Goal: Contribute content: Contribute content

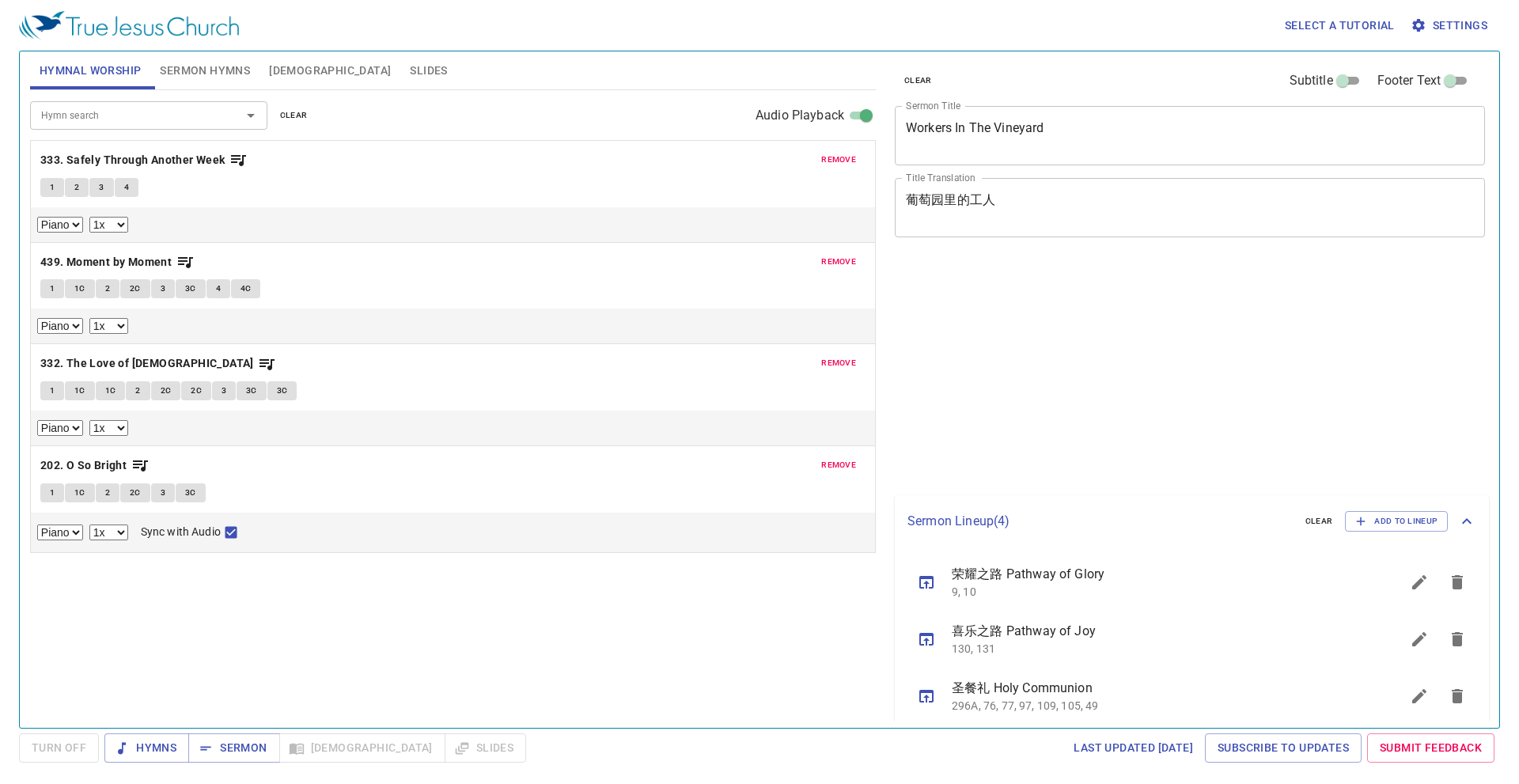
select select "1"
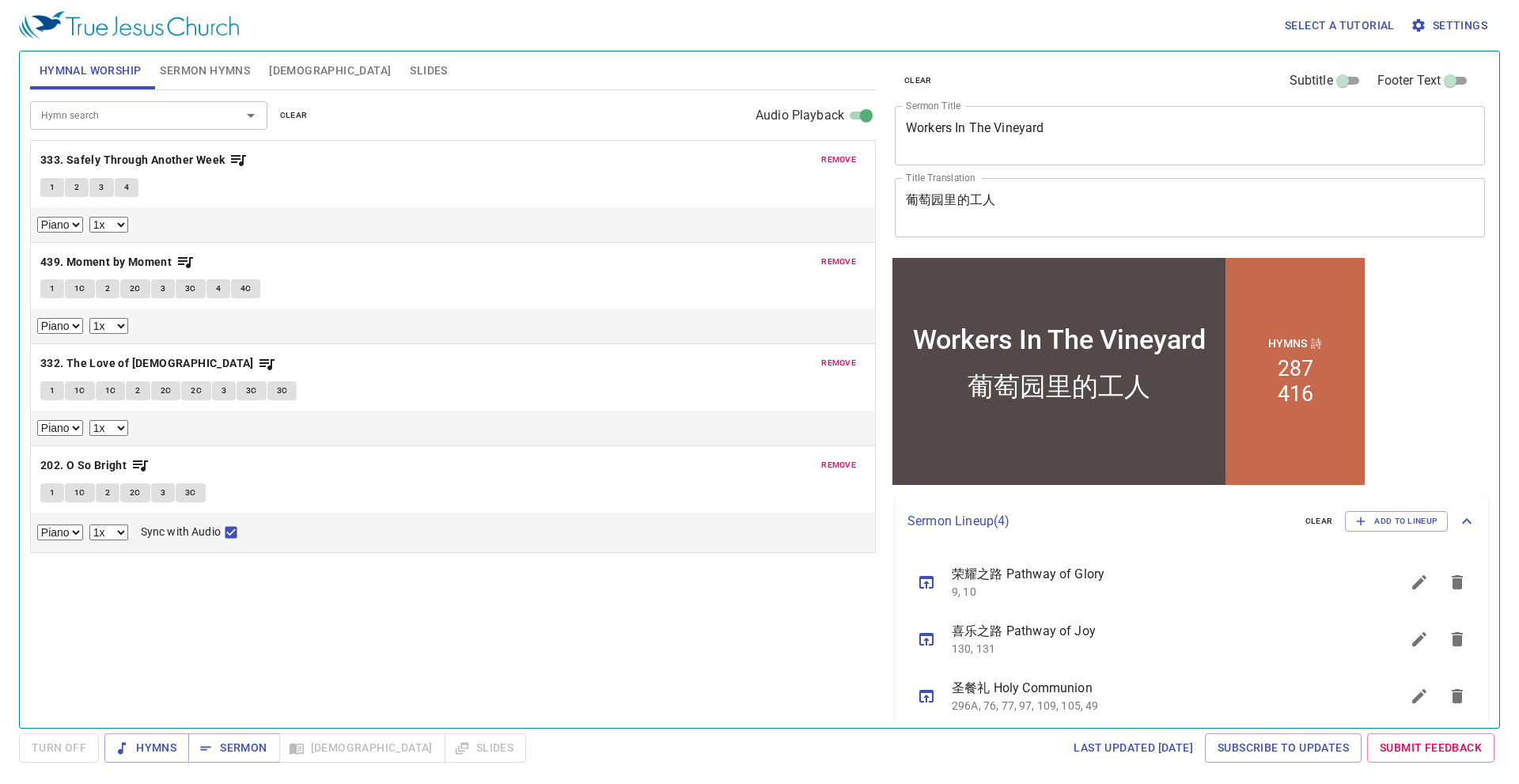
click at [844, 161] on span "remove" at bounding box center [838, 160] width 35 height 14
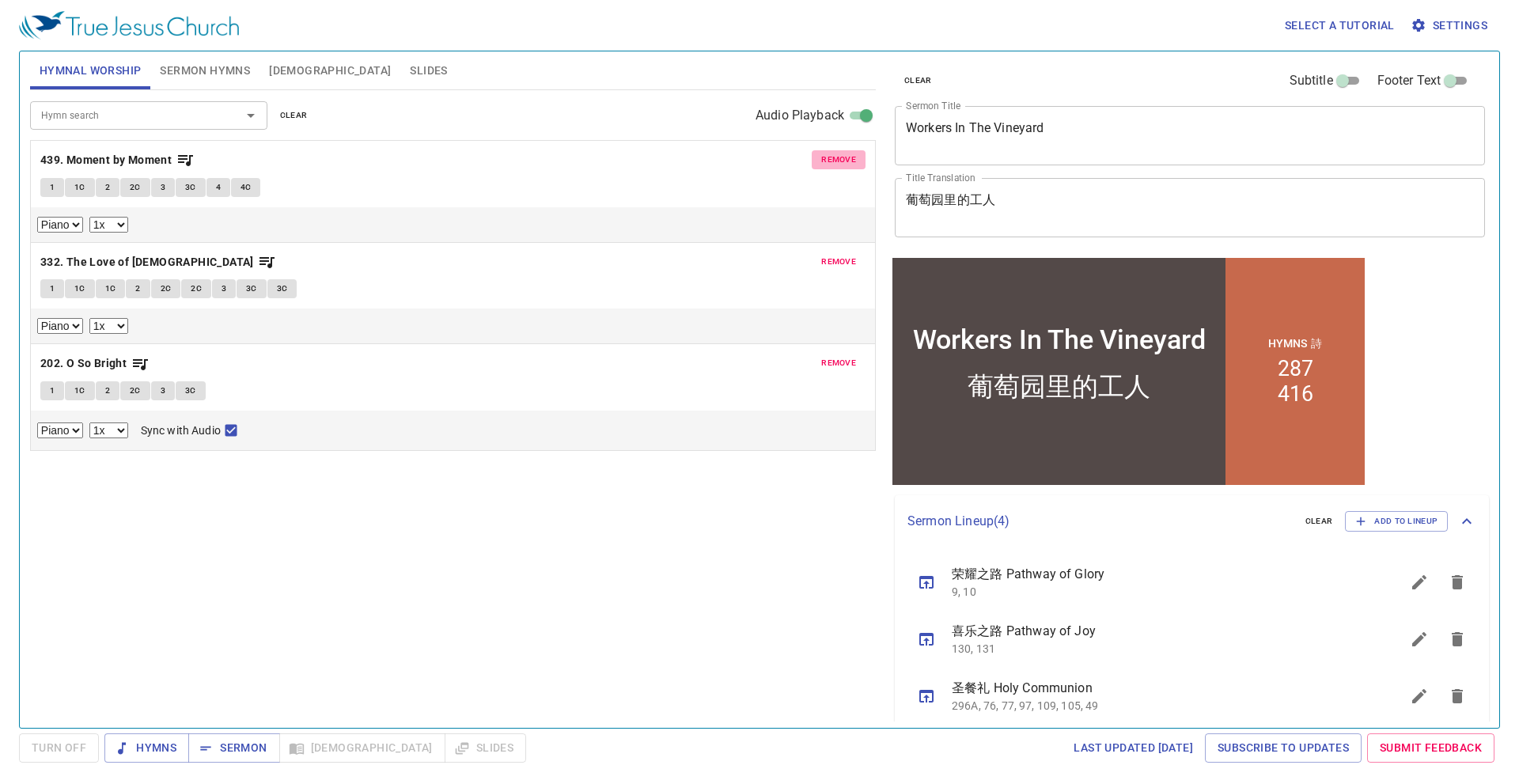
click at [844, 161] on span "remove" at bounding box center [838, 160] width 35 height 14
click at [845, 255] on span "remove" at bounding box center [838, 262] width 35 height 14
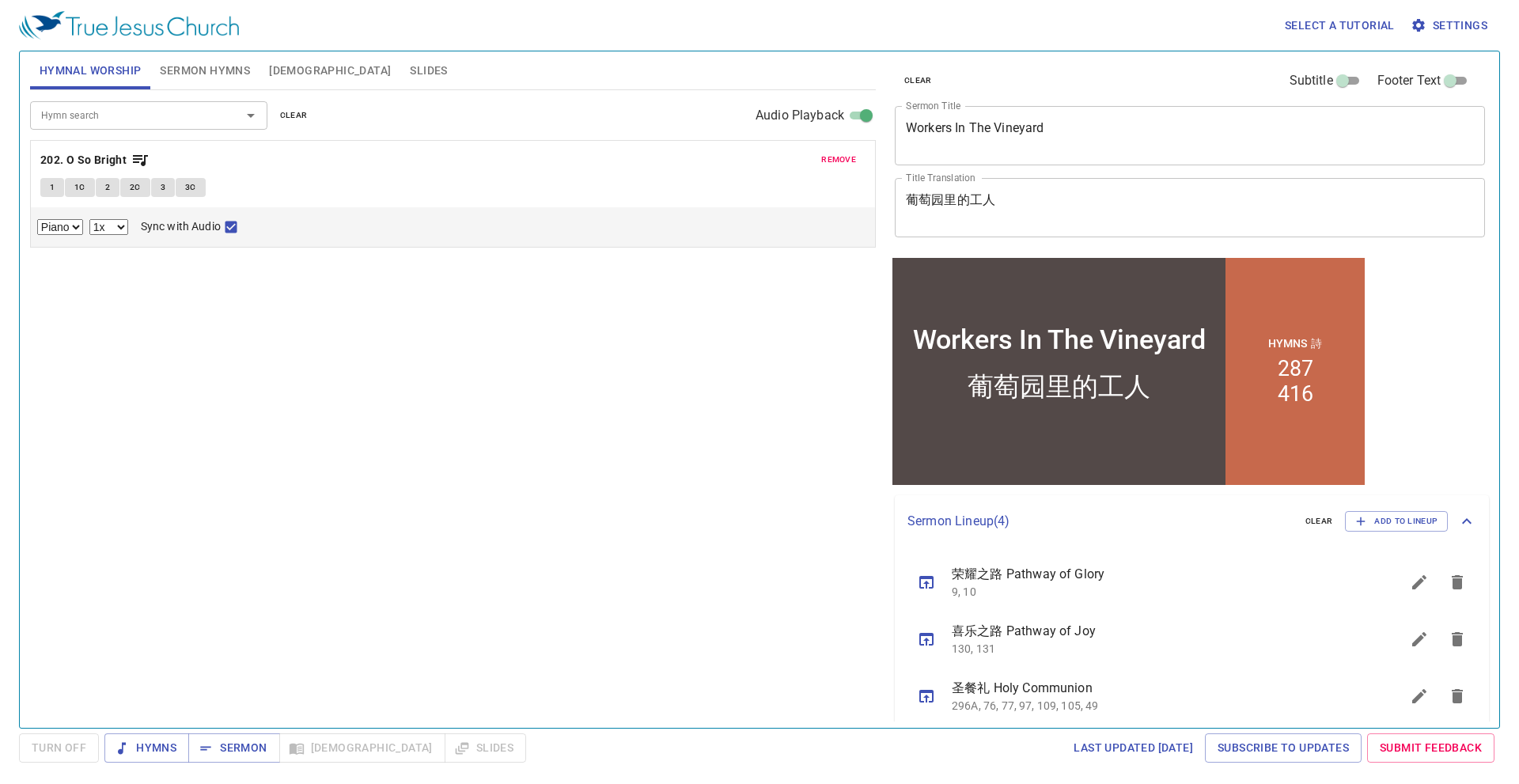
click at [845, 162] on span "remove" at bounding box center [838, 160] width 35 height 14
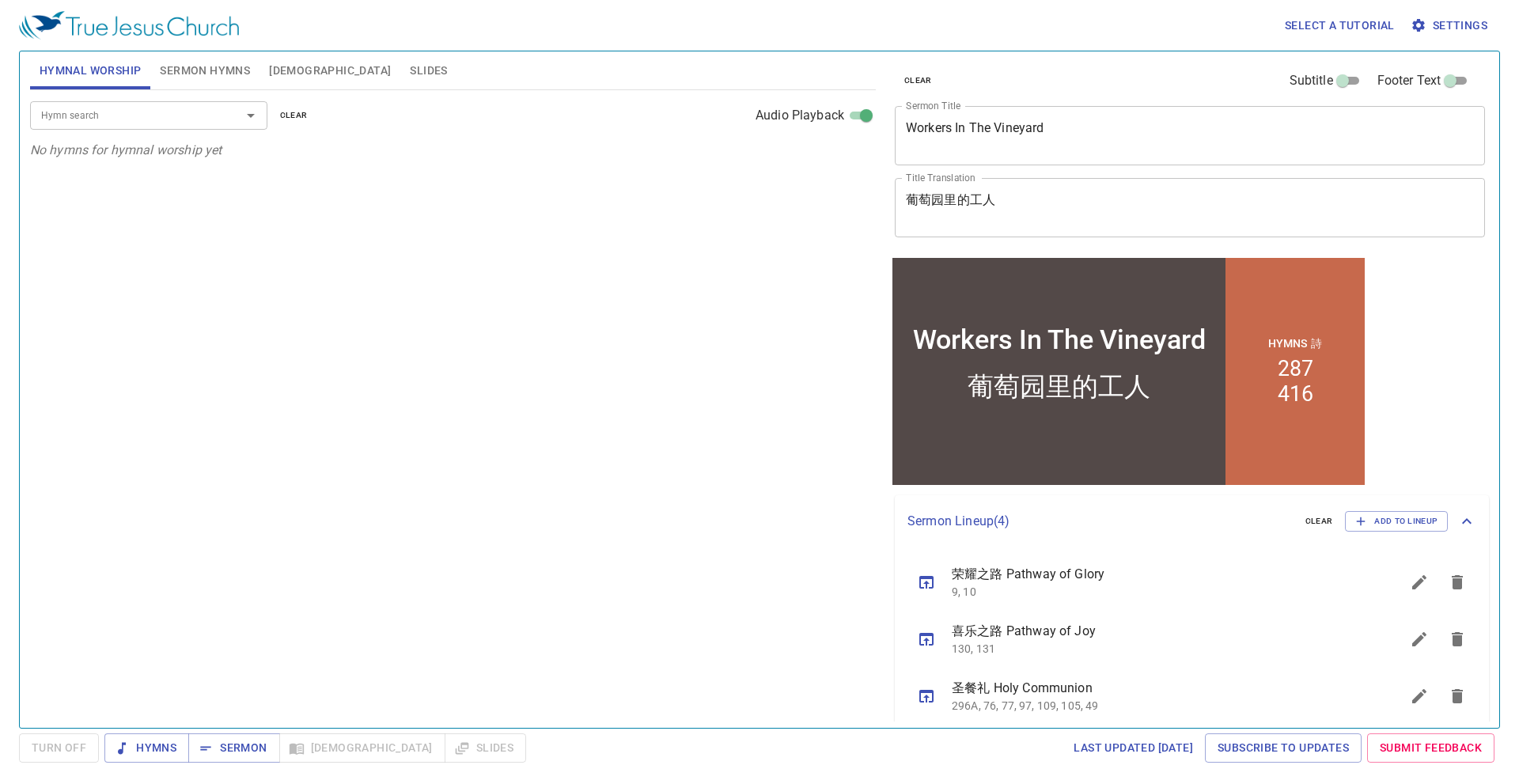
click at [167, 113] on input "Hymn search" at bounding box center [126, 115] width 181 height 18
click at [139, 112] on div "Hymn search" at bounding box center [148, 115] width 237 height 28
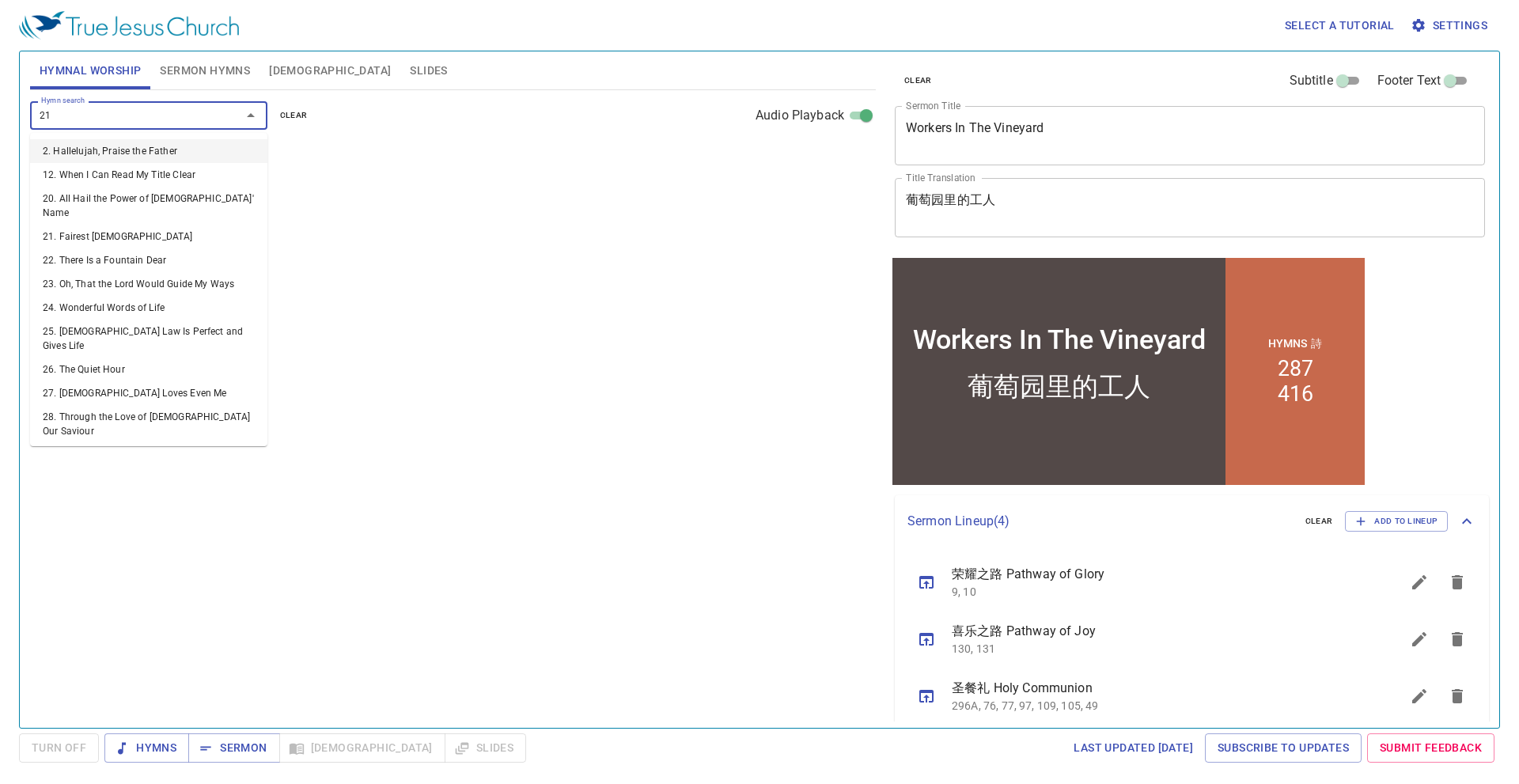
type input "219"
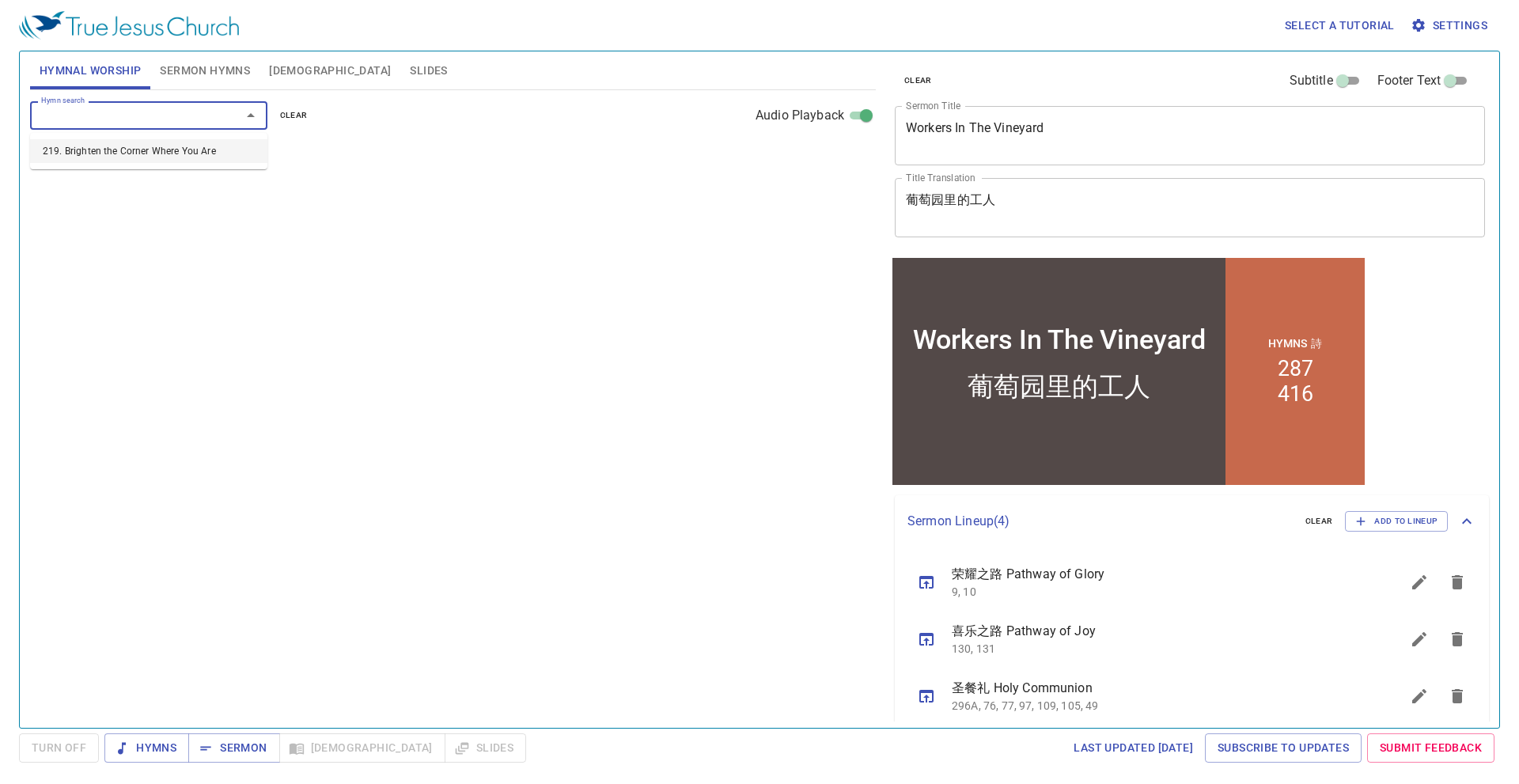
select select "1"
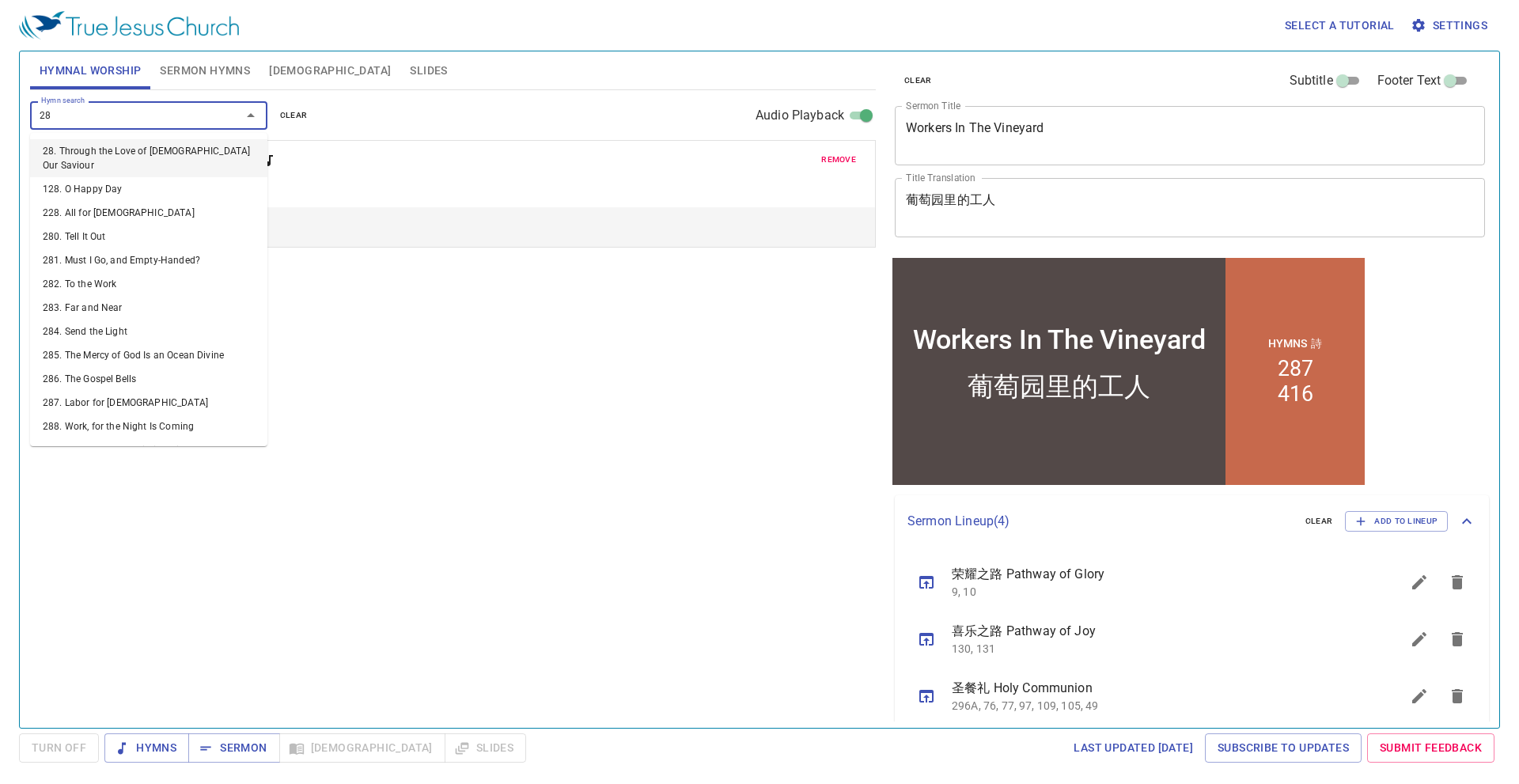
type input "287"
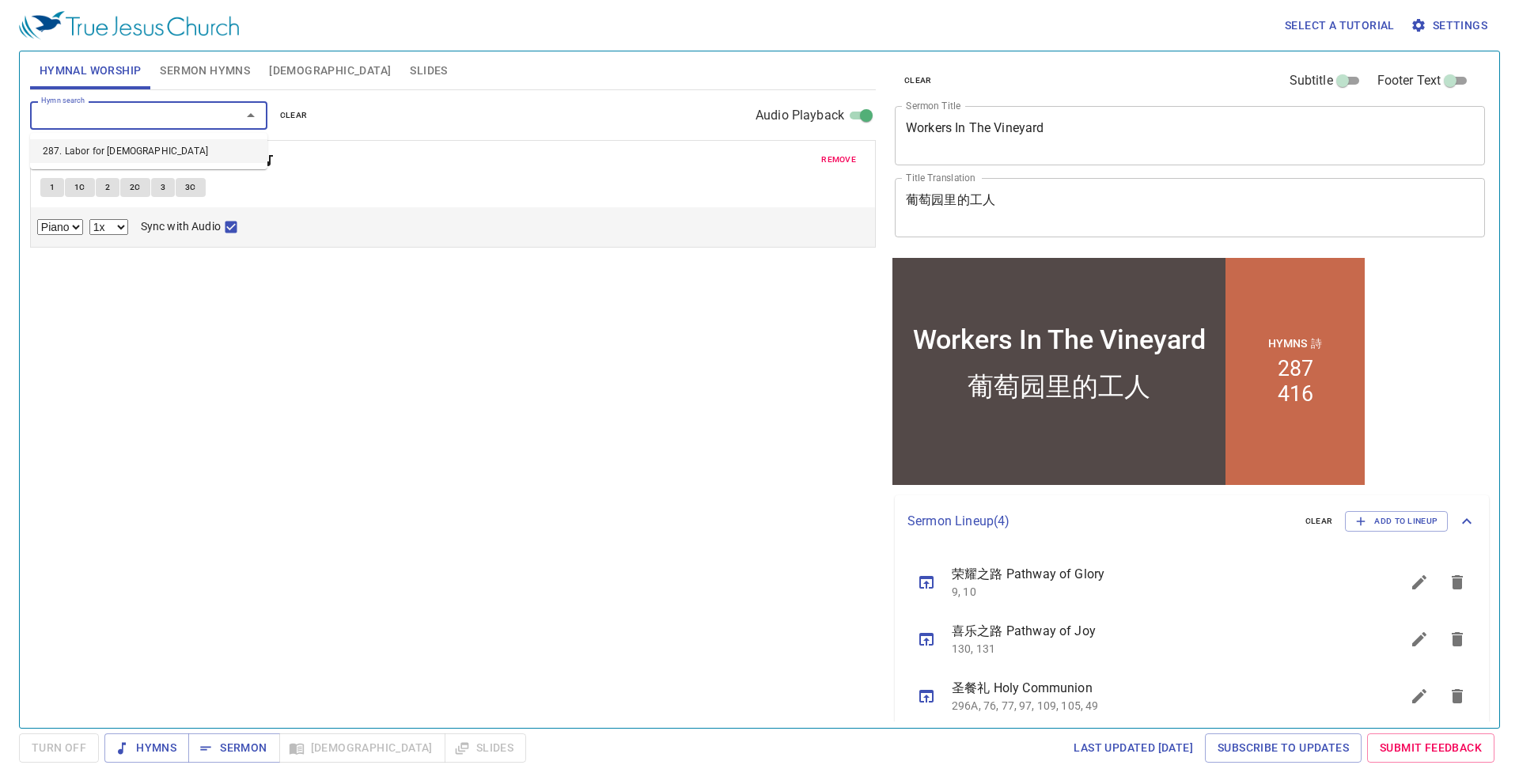
select select "1"
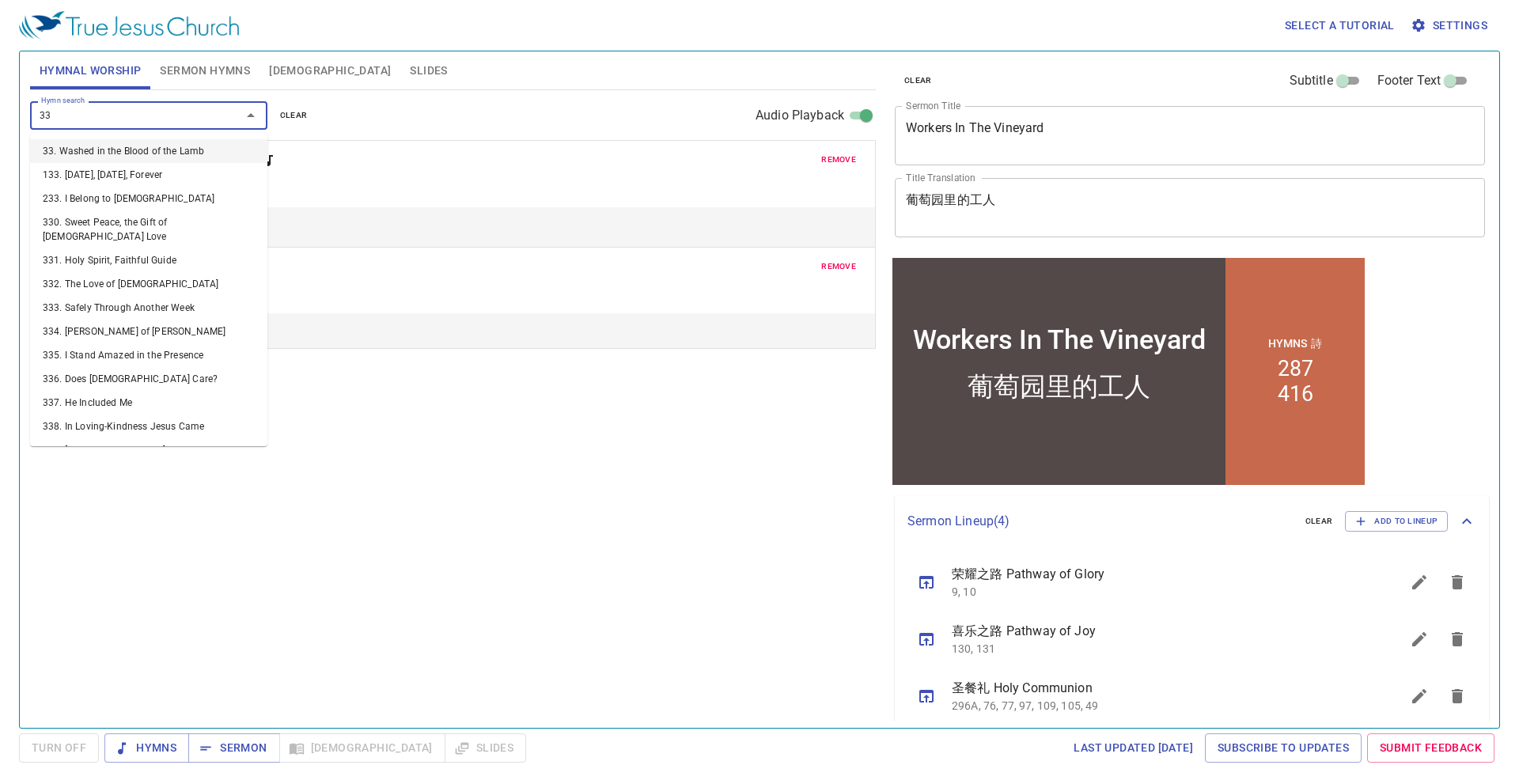
type input "332"
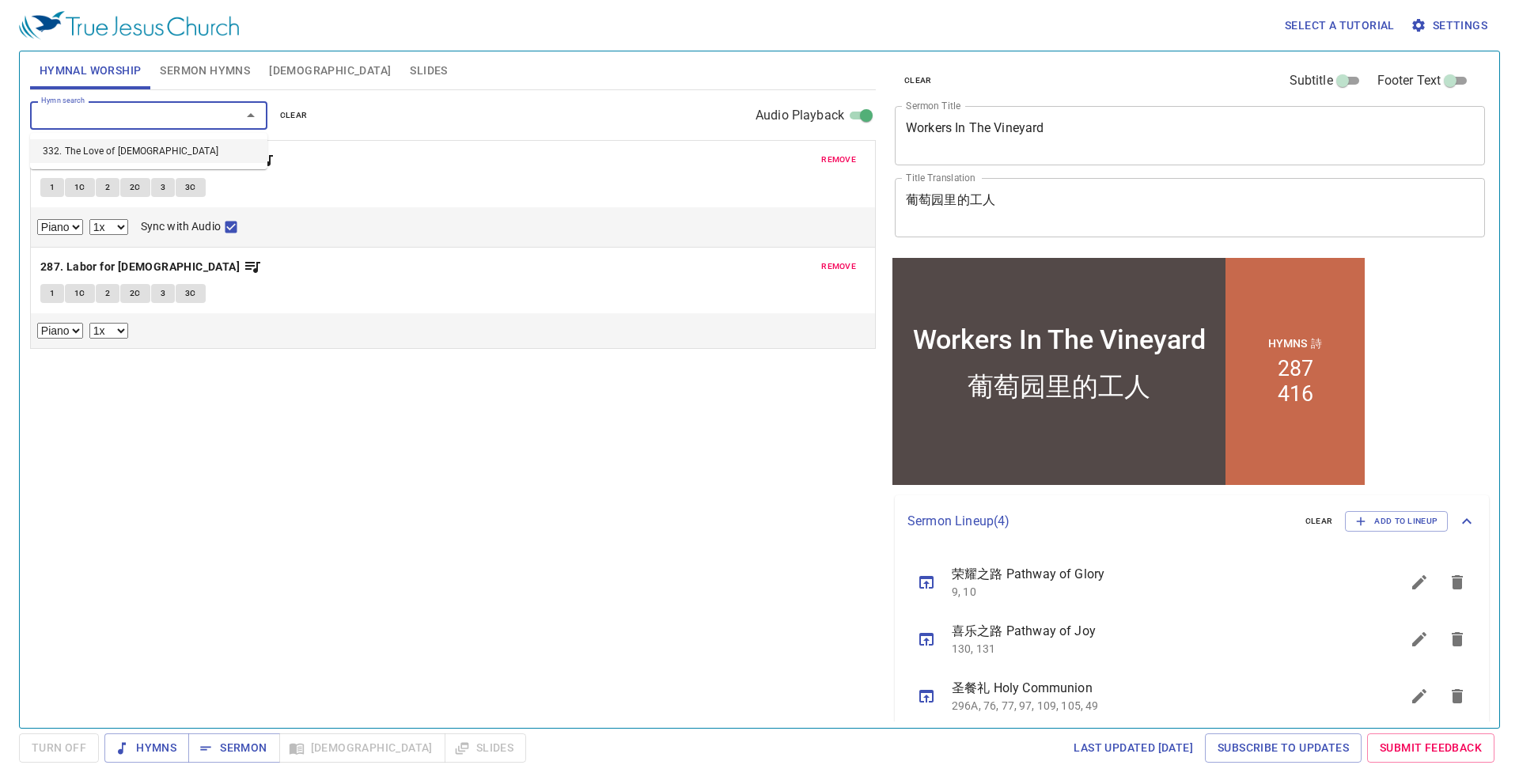
select select "1"
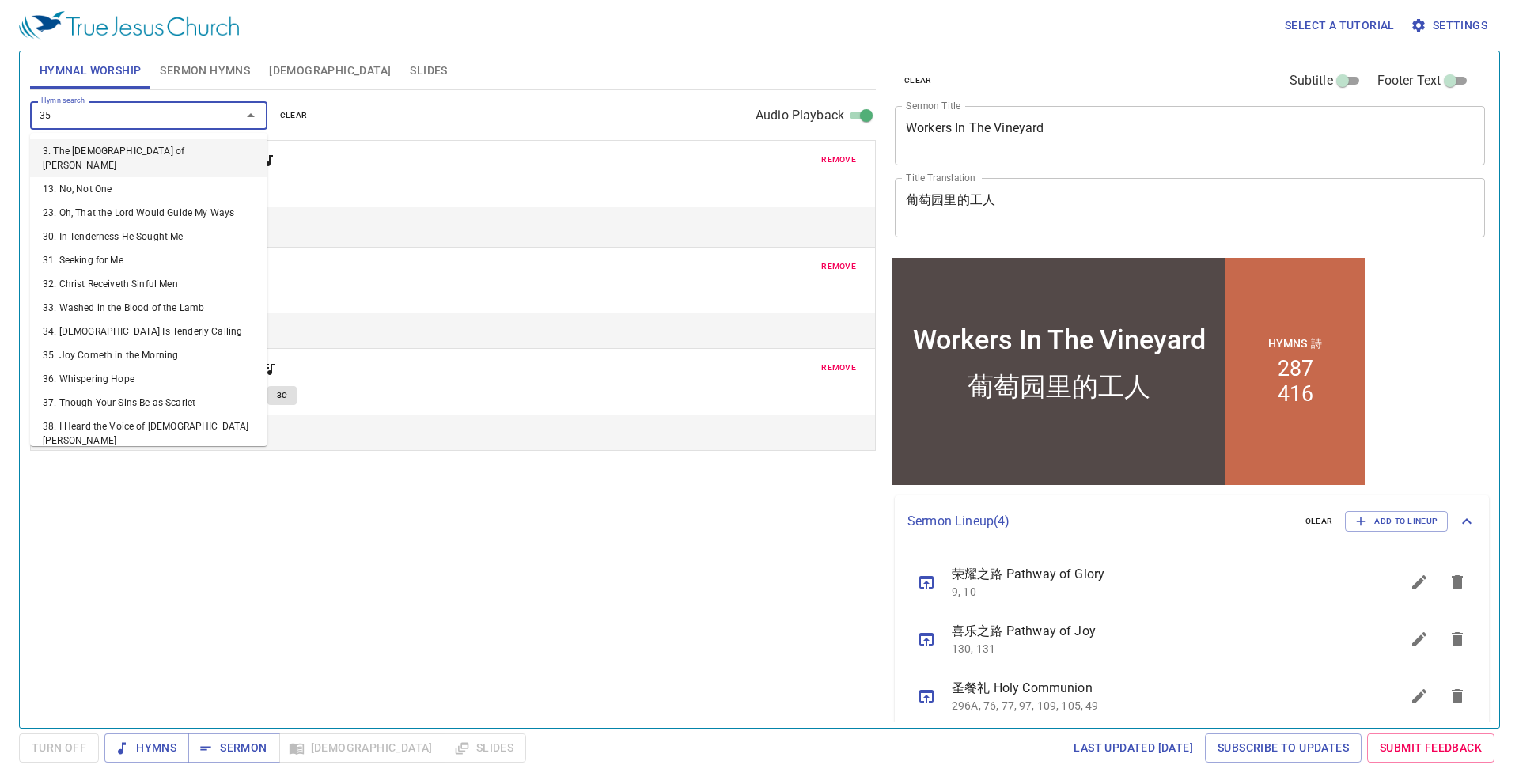
type input "358"
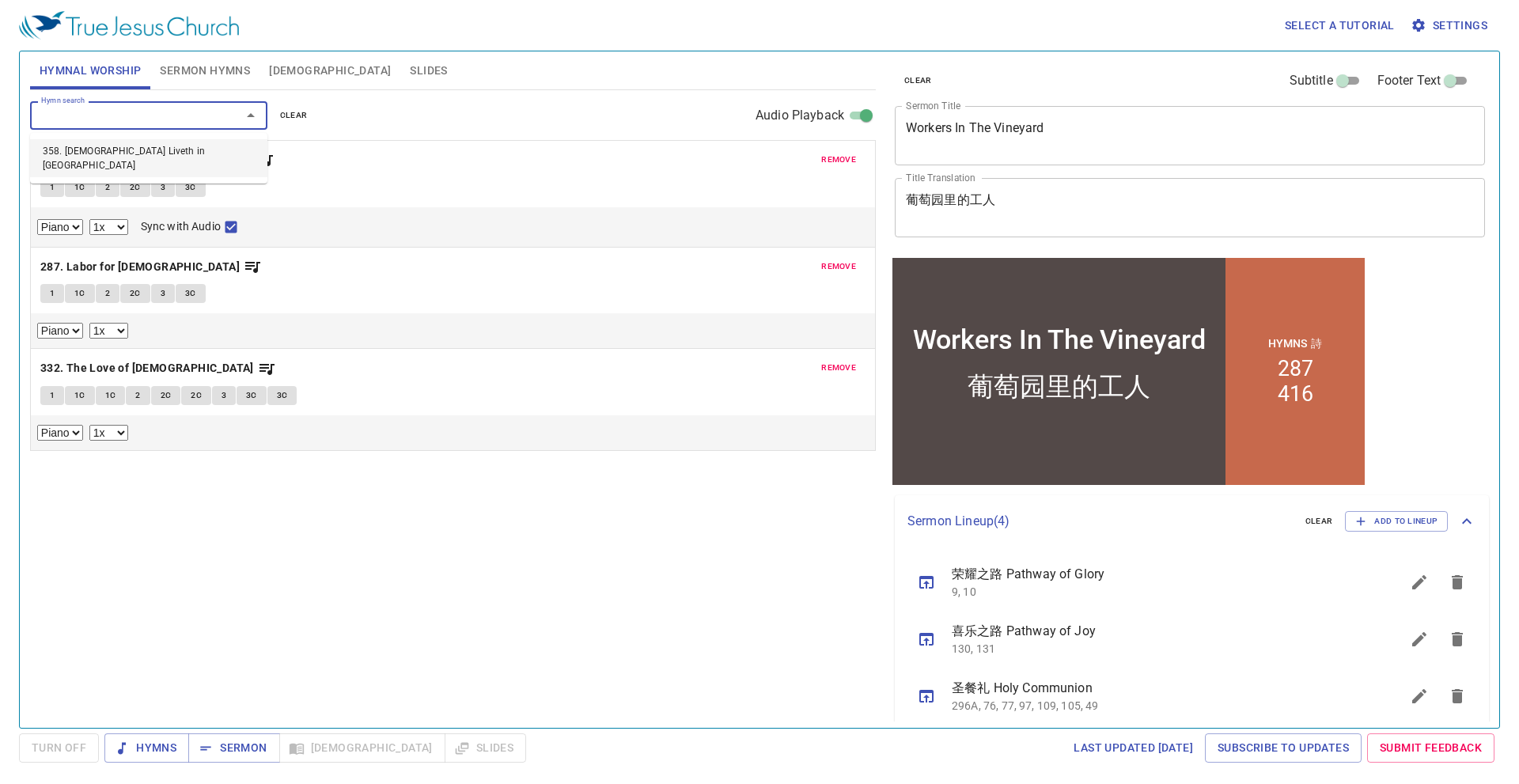
select select "1"
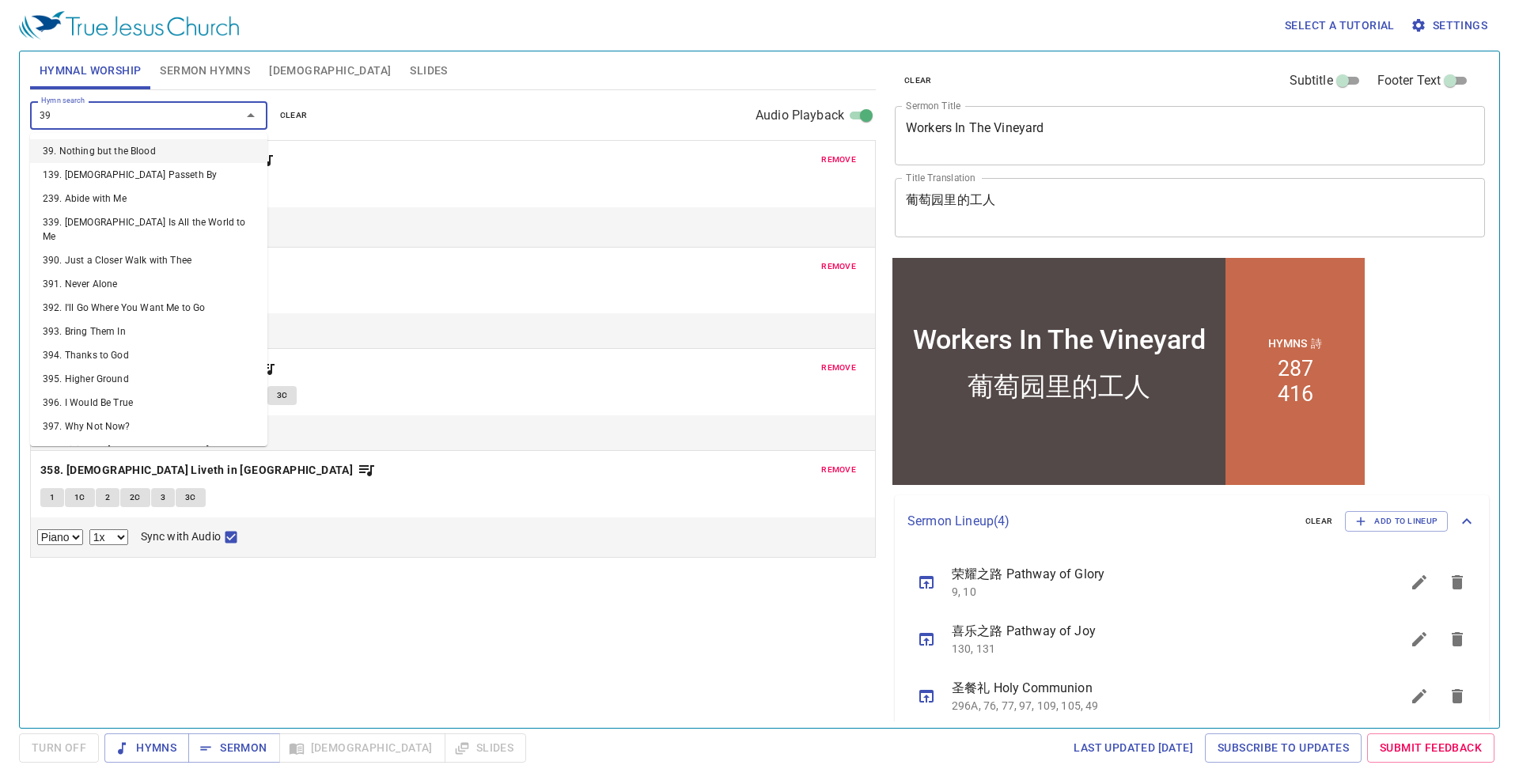
type input "394"
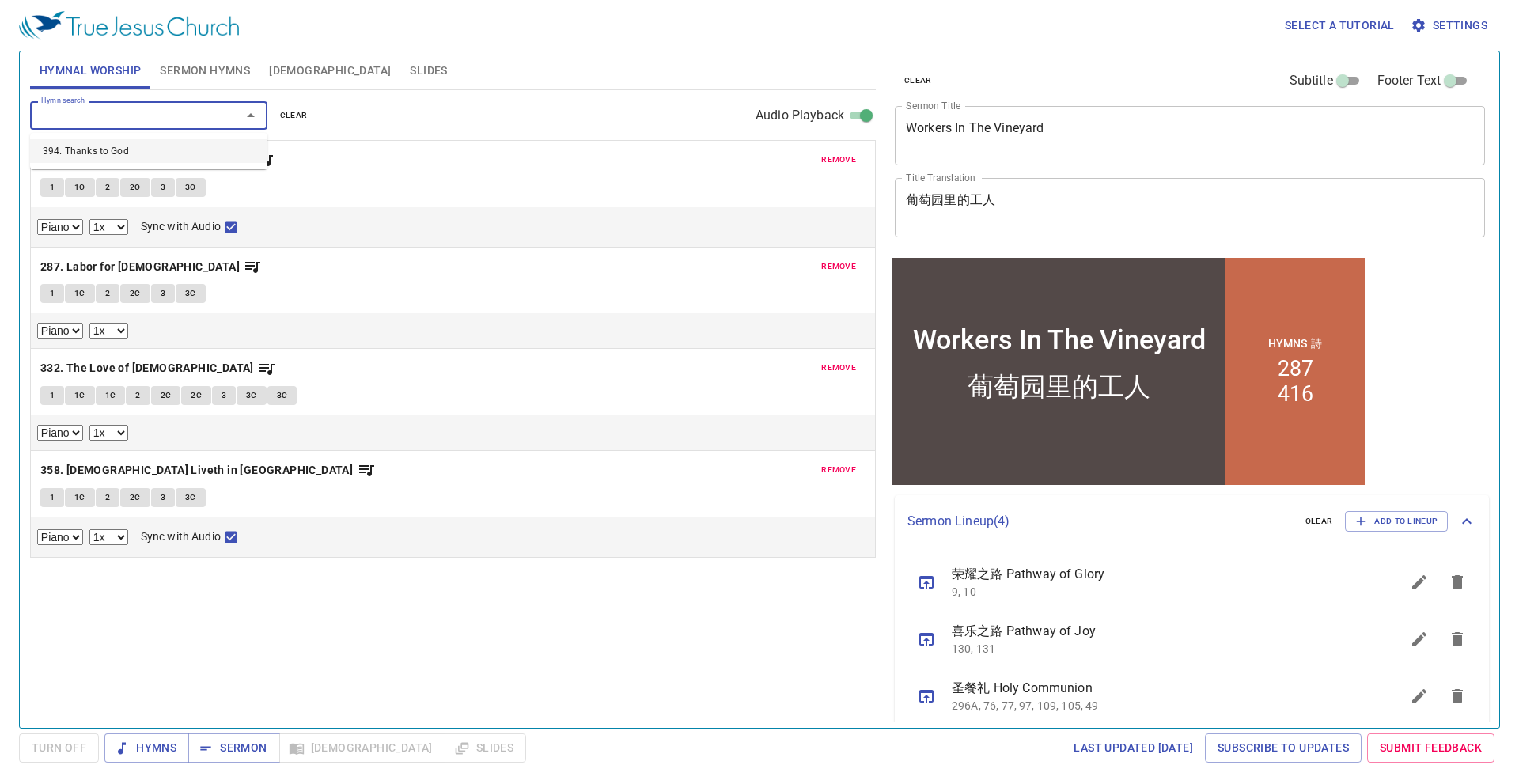
select select "1"
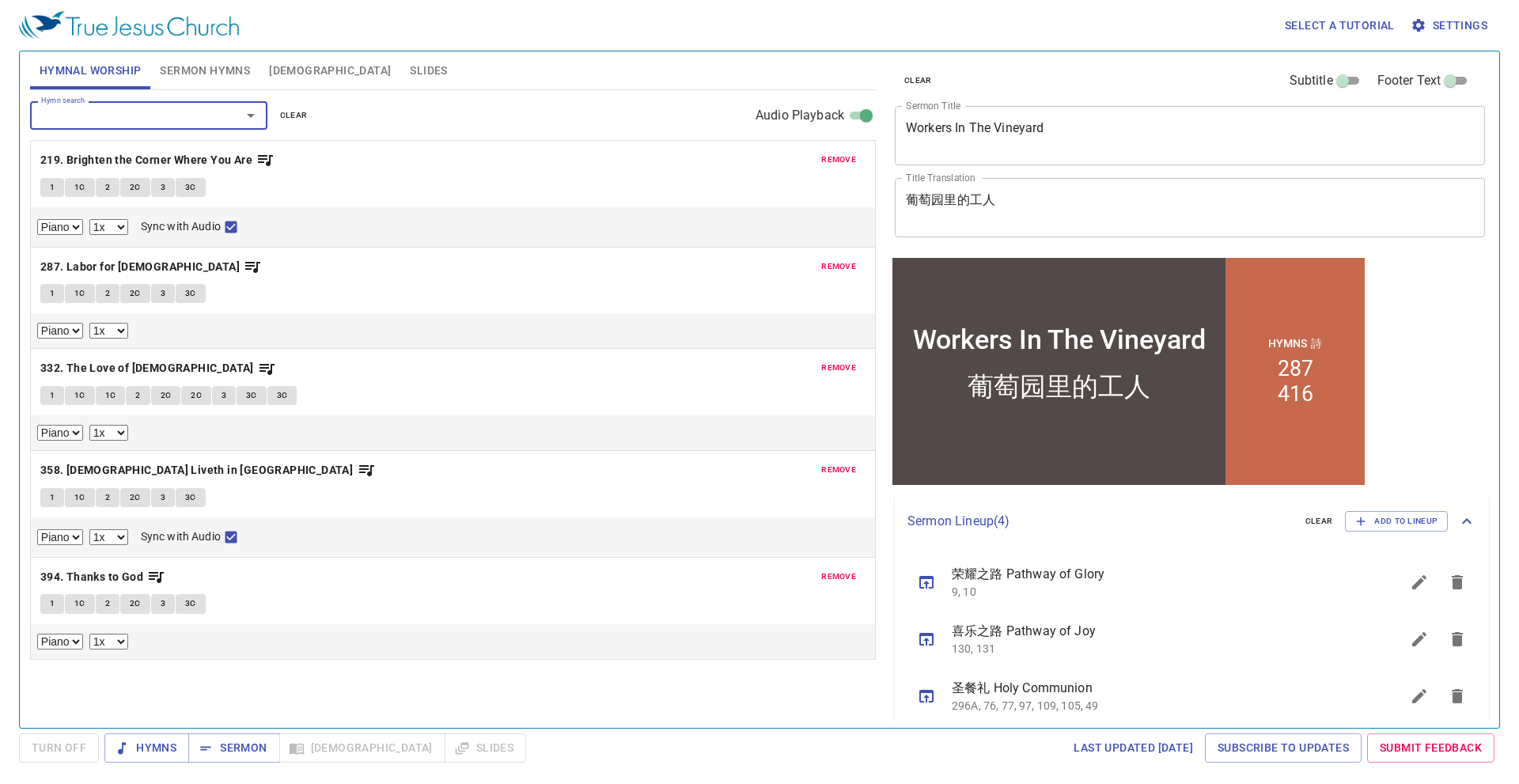
click at [410, 74] on span "Slides" at bounding box center [428, 71] width 37 height 20
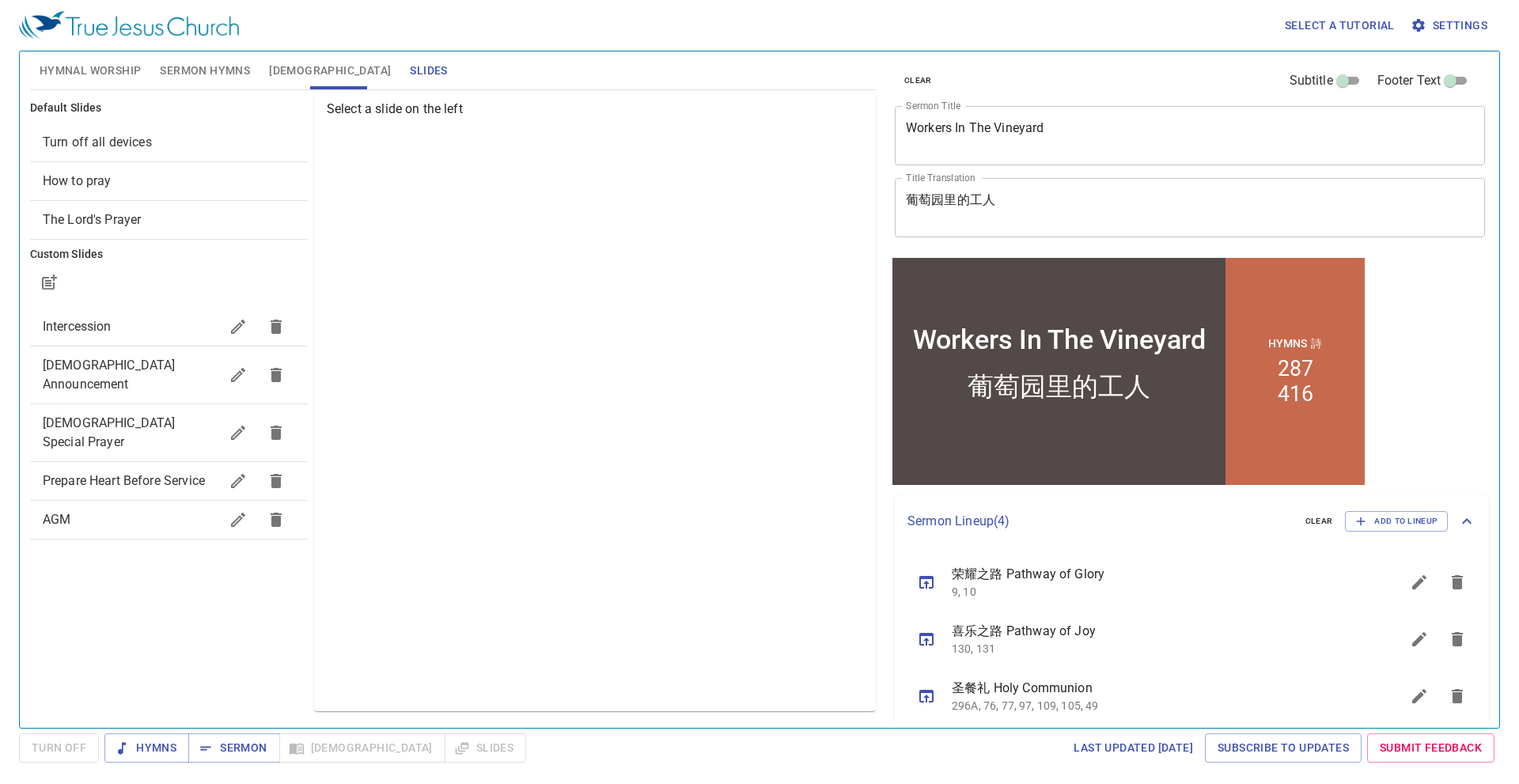
click at [141, 331] on span "Intercession" at bounding box center [131, 326] width 177 height 19
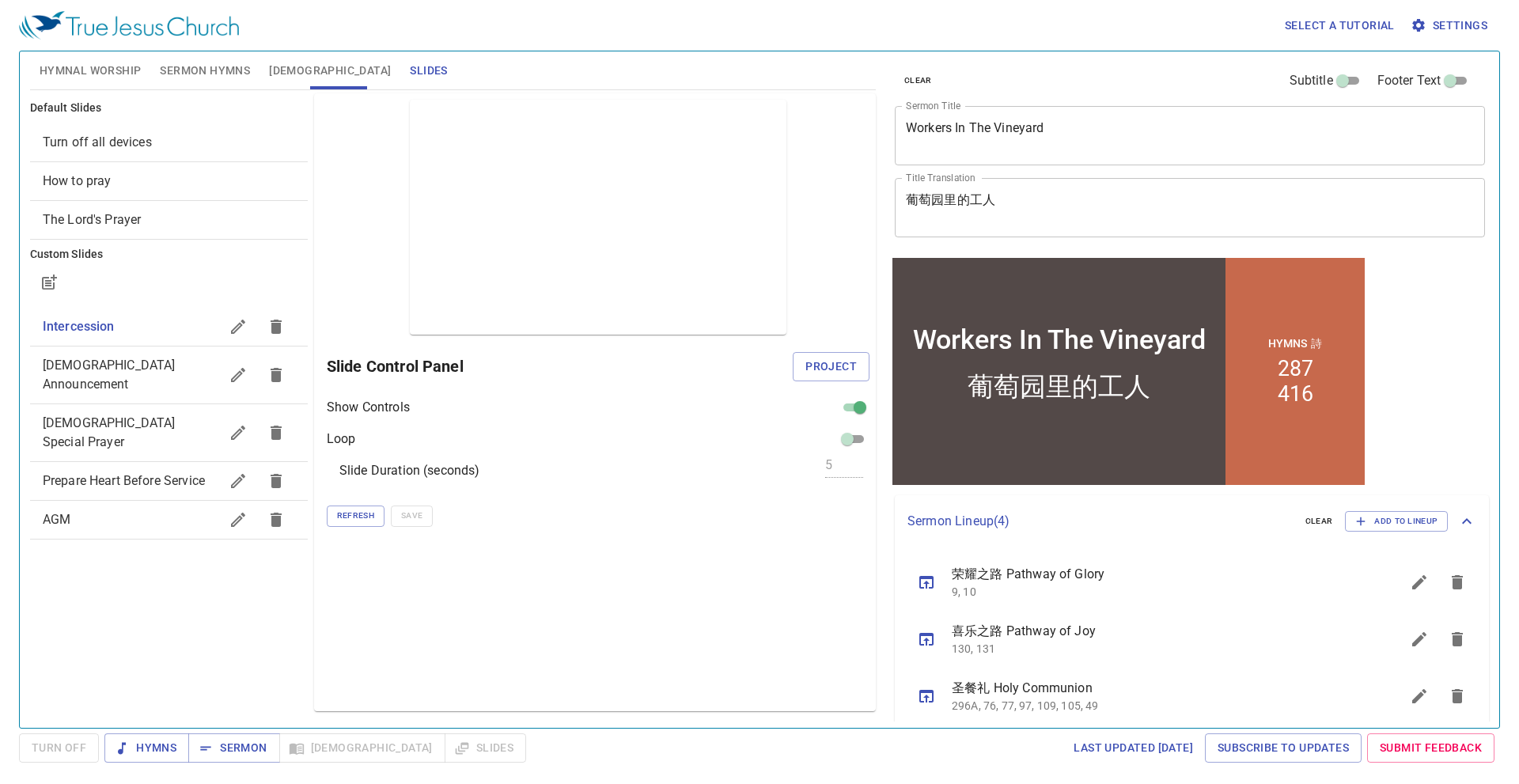
click at [844, 366] on span "Project" at bounding box center [830, 367] width 51 height 20
click at [109, 71] on span "Hymnal Worship" at bounding box center [91, 71] width 102 height 20
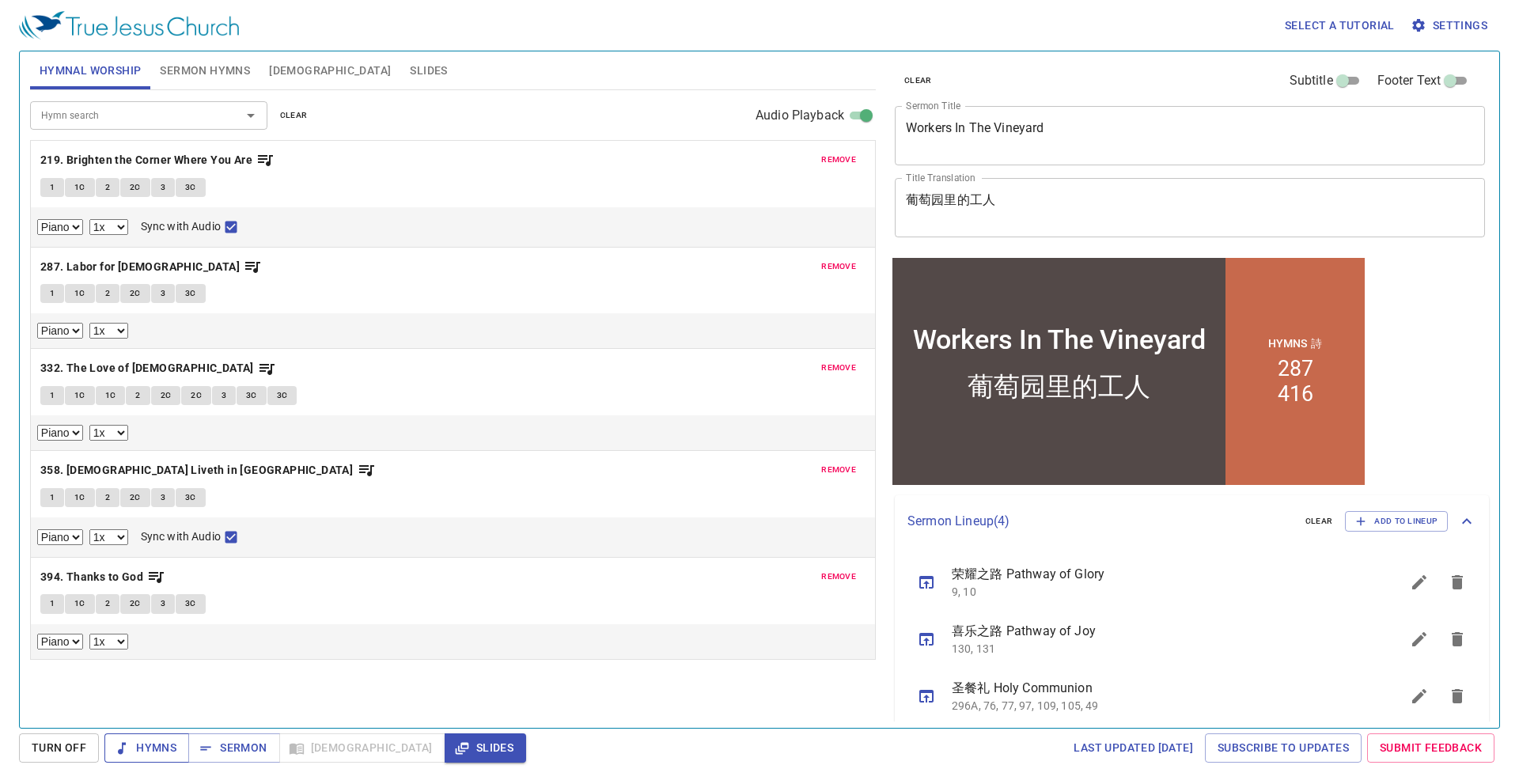
click at [152, 754] on span "Hymns" at bounding box center [146, 747] width 59 height 20
click at [410, 65] on span "Slides" at bounding box center [428, 71] width 37 height 20
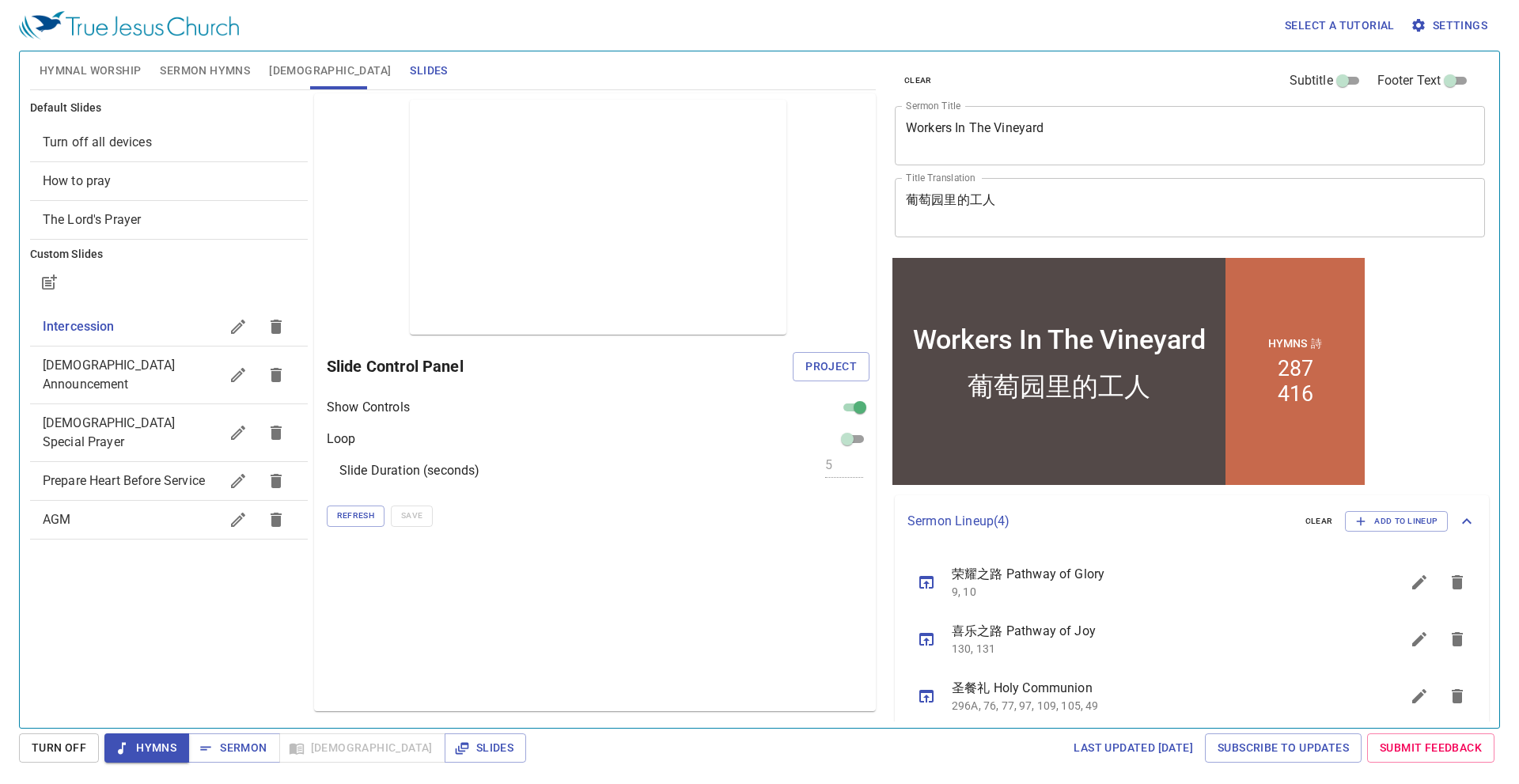
click at [164, 70] on span "Sermon Hymns" at bounding box center [205, 71] width 90 height 20
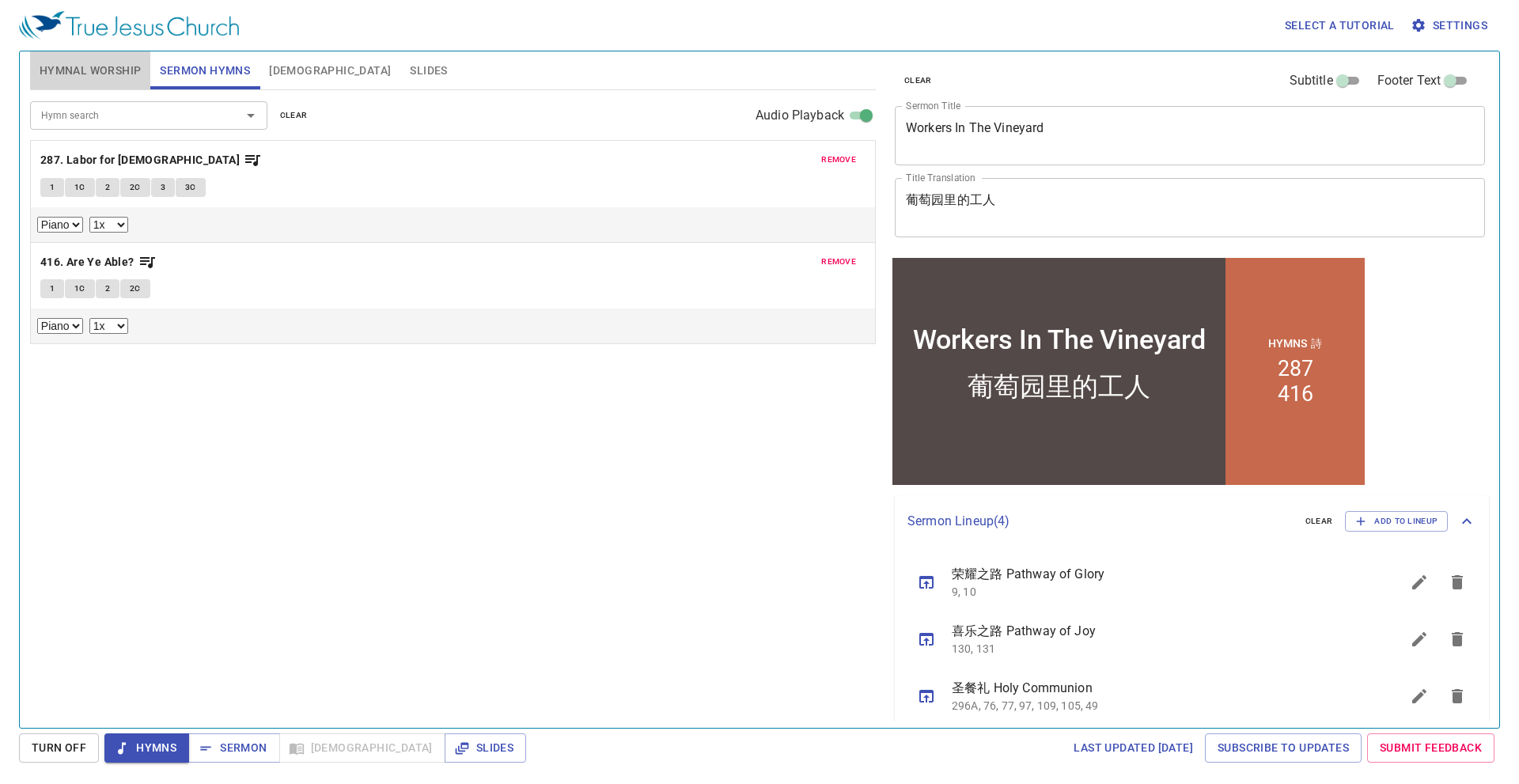
click at [110, 73] on span "Hymnal Worship" at bounding box center [91, 71] width 102 height 20
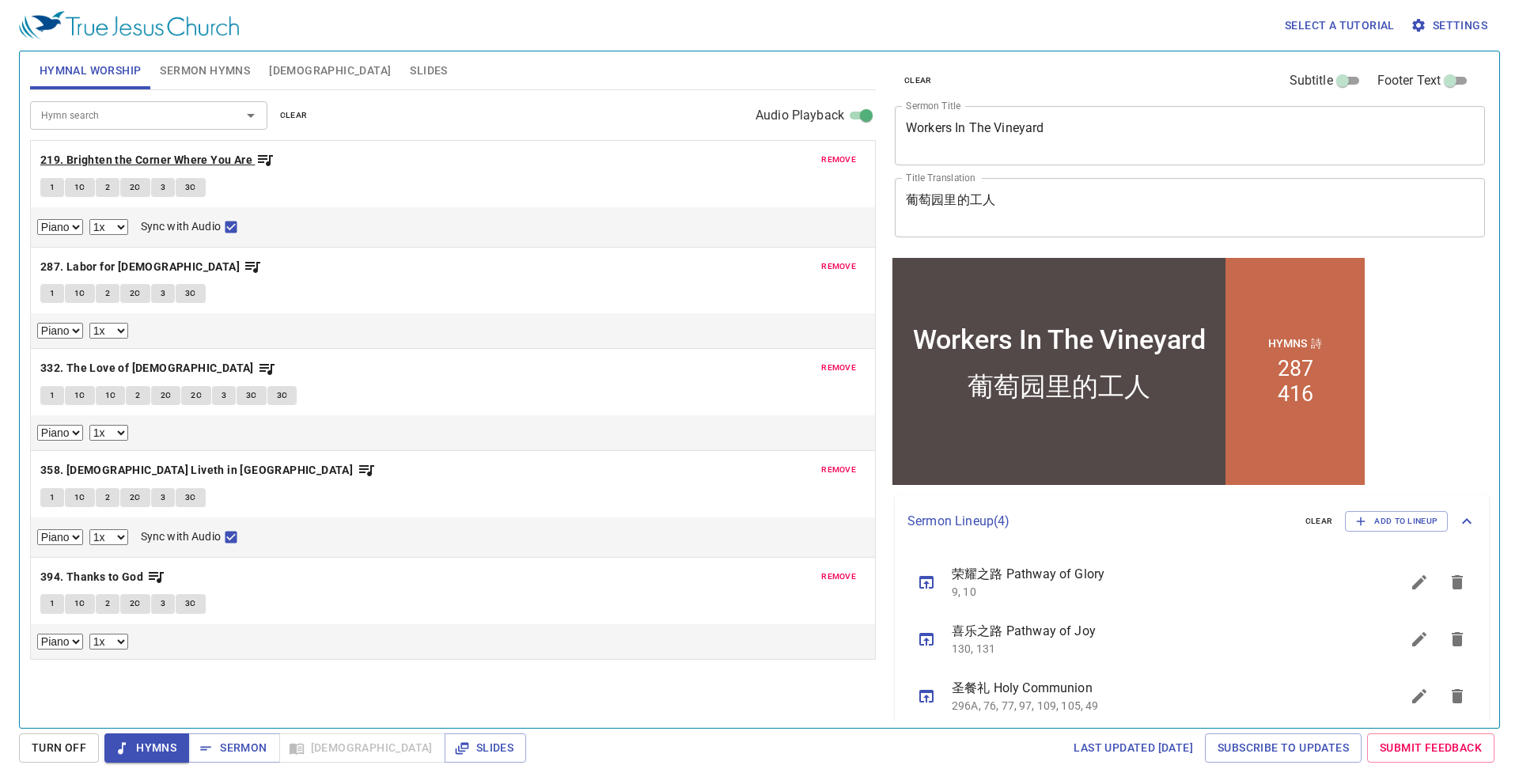
click at [124, 156] on b "219. Brighten the Corner Where You Are" at bounding box center [146, 160] width 212 height 20
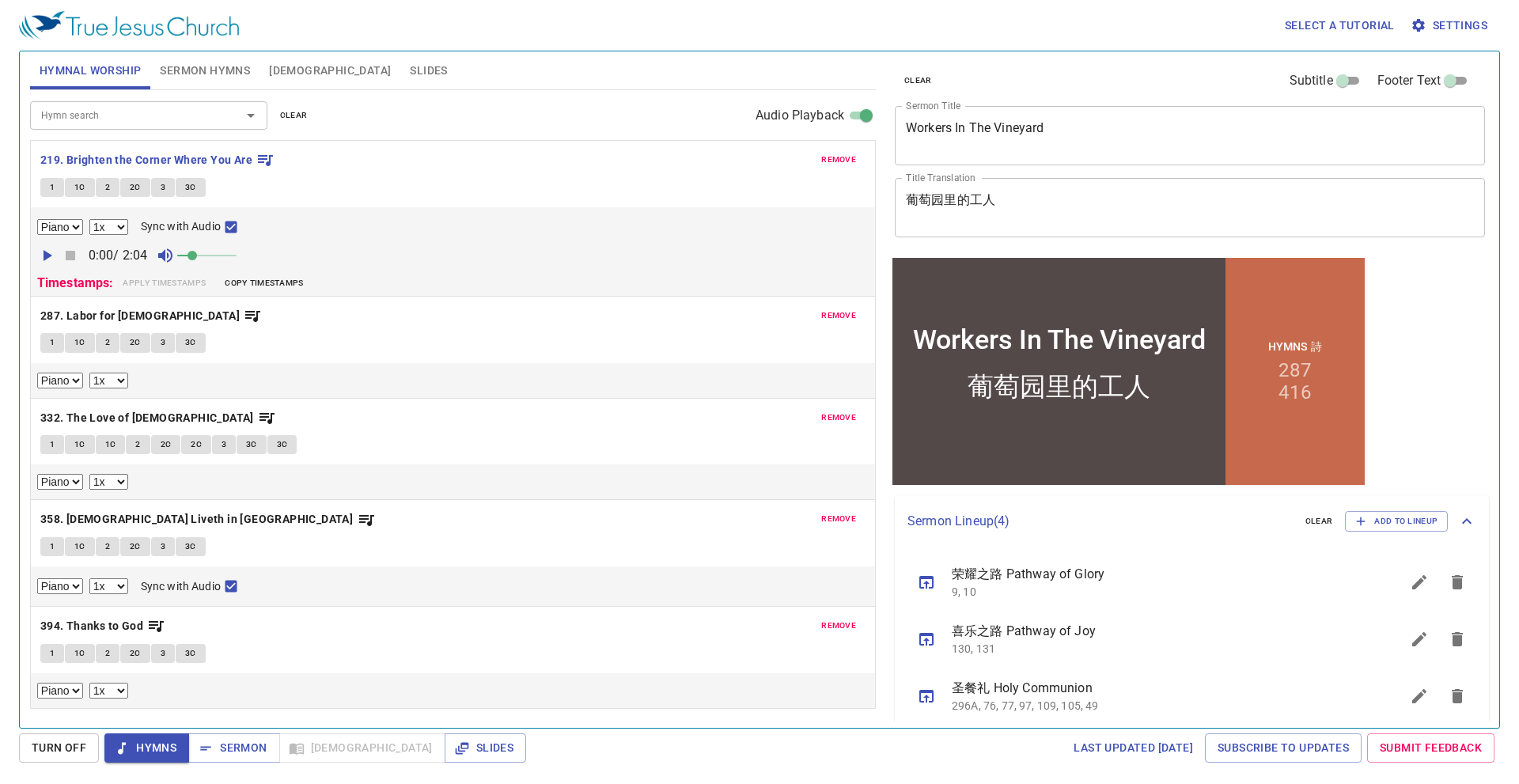
click at [110, 194] on button "2" at bounding box center [108, 187] width 23 height 19
checkbox input "false"
click at [135, 189] on span "2C" at bounding box center [135, 187] width 11 height 14
click at [223, 65] on span "Sermon Hymns" at bounding box center [205, 71] width 90 height 20
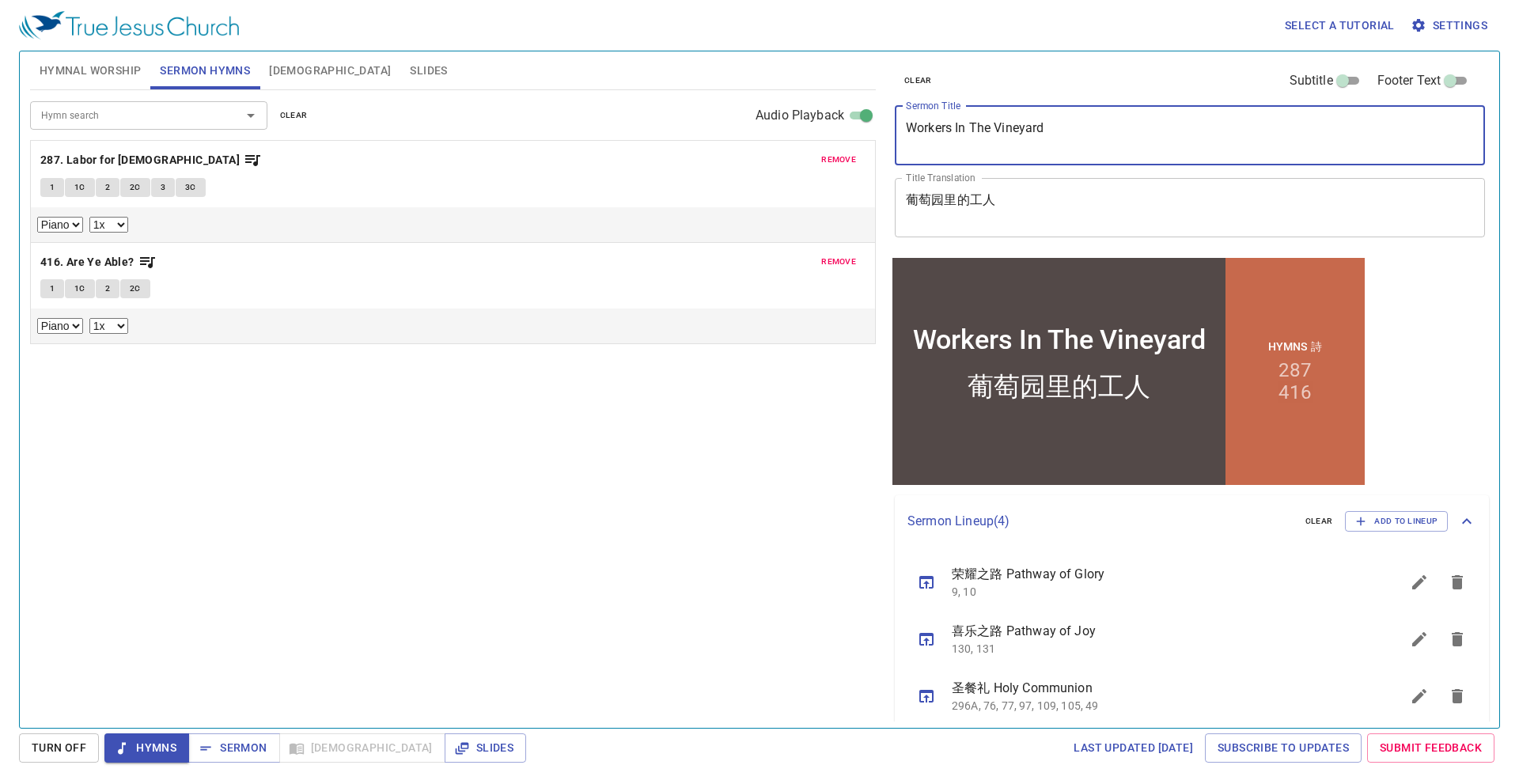
drag, startPoint x: 1076, startPoint y: 137, endPoint x: 735, endPoint y: 137, distance: 341.0
click at [735, 137] on div "Hymnal Worship Sermon Hymns [DEMOGRAPHIC_DATA] Slides Hymn search Hymn search c…" at bounding box center [759, 383] width 1471 height 676
type textarea "Pathway of Perfection"
drag, startPoint x: 53, startPoint y: 59, endPoint x: 100, endPoint y: 87, distance: 54.7
click at [54, 59] on button "Hymnal Worship" at bounding box center [90, 70] width 121 height 38
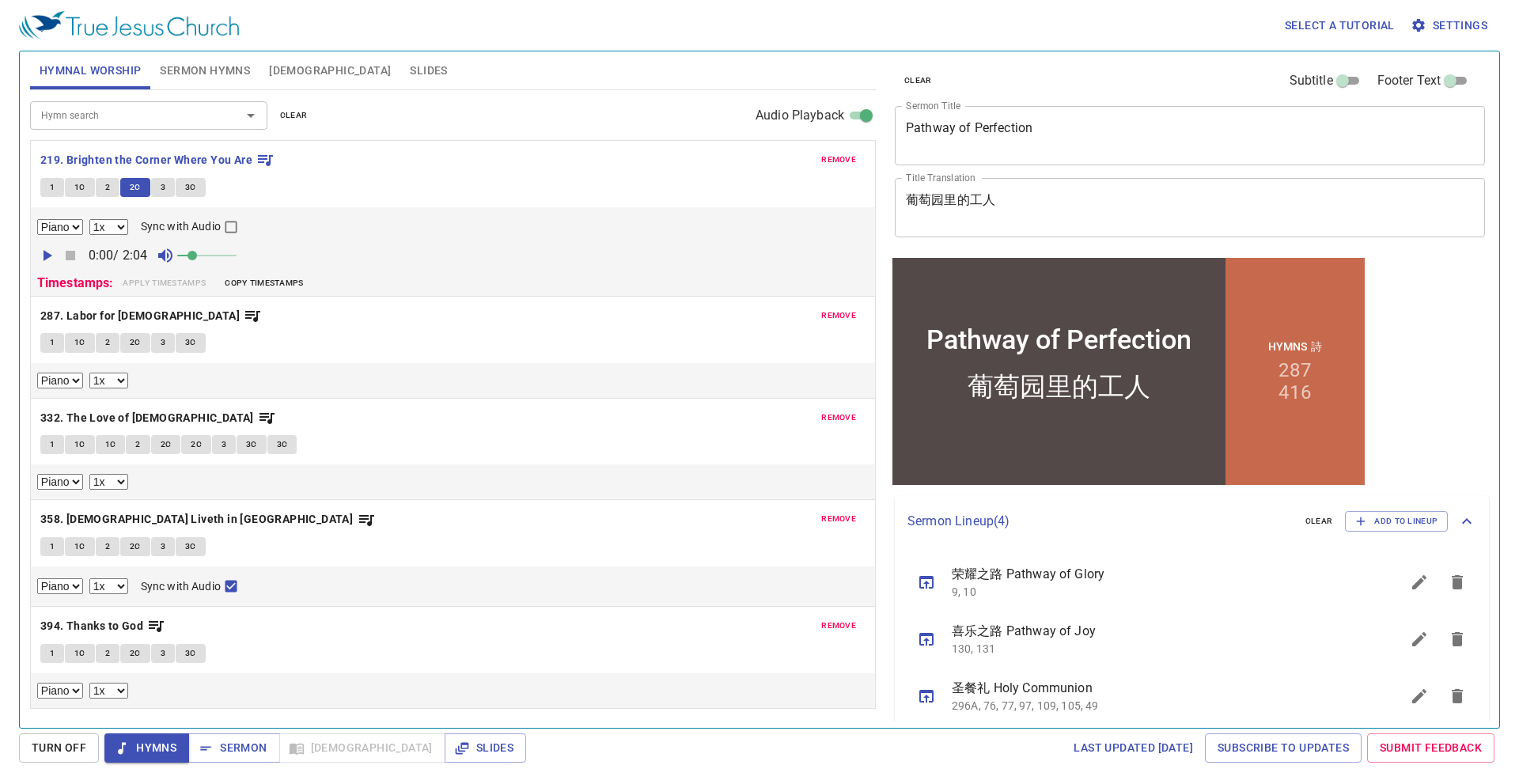
click at [170, 181] on button "3" at bounding box center [162, 187] width 23 height 19
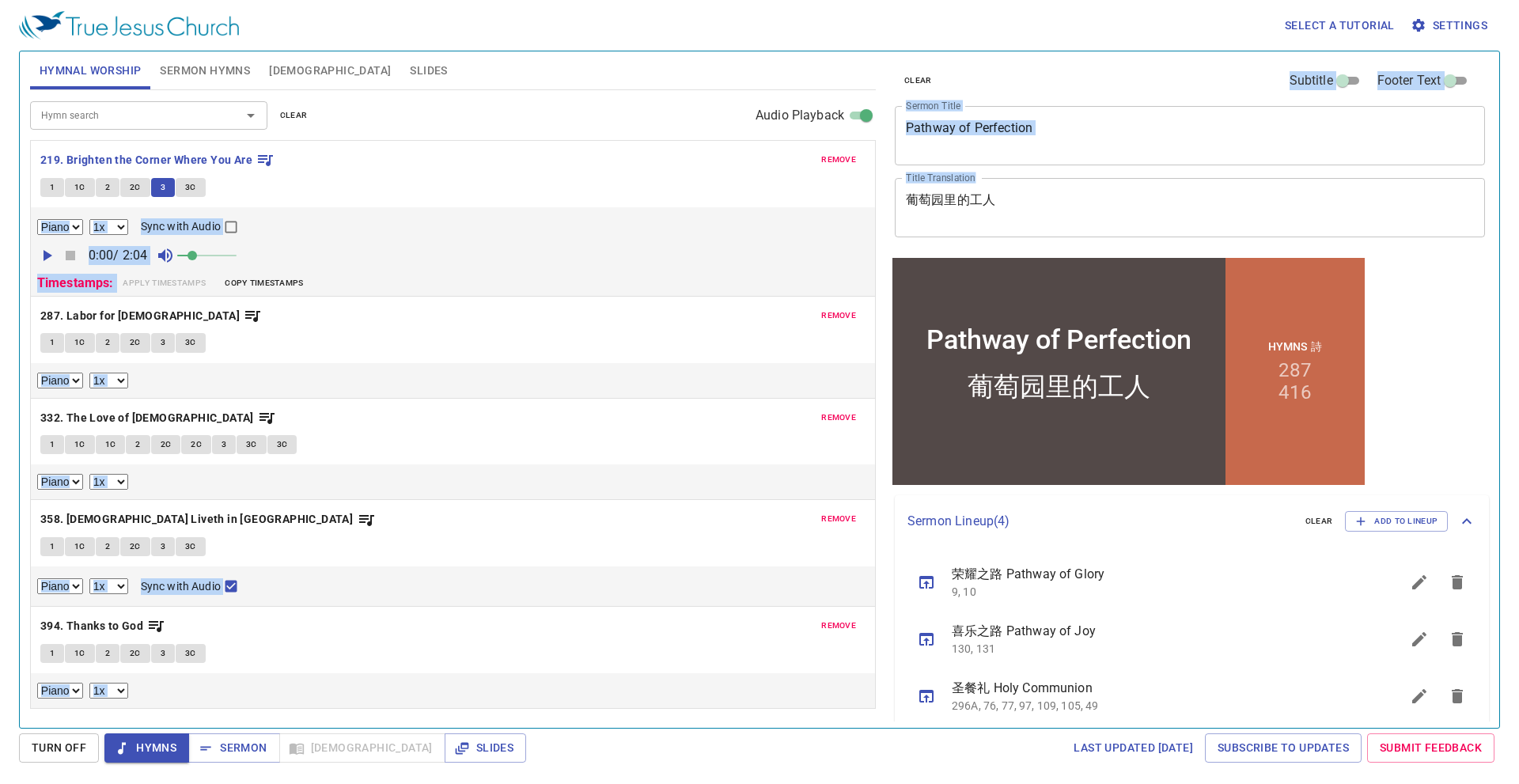
drag, startPoint x: 1015, startPoint y: 191, endPoint x: 783, endPoint y: 200, distance: 232.2
click at [784, 200] on div "Hymnal Worship Sermon Hymns [DEMOGRAPHIC_DATA] Slides Hymn search Hymn search c…" at bounding box center [759, 383] width 1471 height 676
drag, startPoint x: 957, startPoint y: 207, endPoint x: 1048, endPoint y: 199, distance: 91.4
click at [959, 207] on textarea "葡萄园里的工人" at bounding box center [1189, 206] width 568 height 30
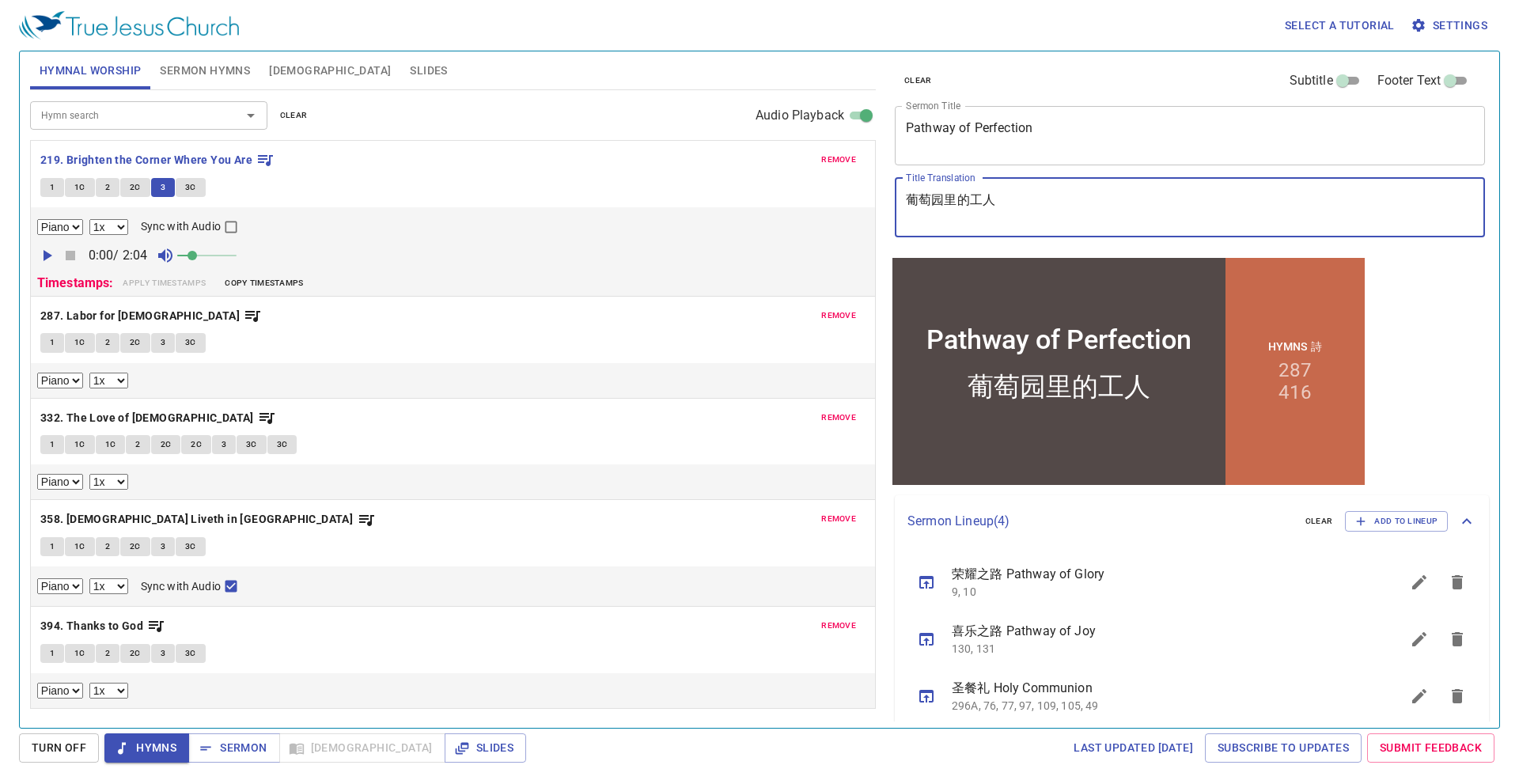
click at [1048, 199] on textarea "葡萄园里的工人" at bounding box center [1189, 206] width 568 height 30
drag, startPoint x: 969, startPoint y: 203, endPoint x: 819, endPoint y: 204, distance: 150.0
click at [819, 204] on div "Hymnal Worship Sermon Hymns [DEMOGRAPHIC_DATA] Slides Hymn search Hymn search c…" at bounding box center [759, 383] width 1471 height 676
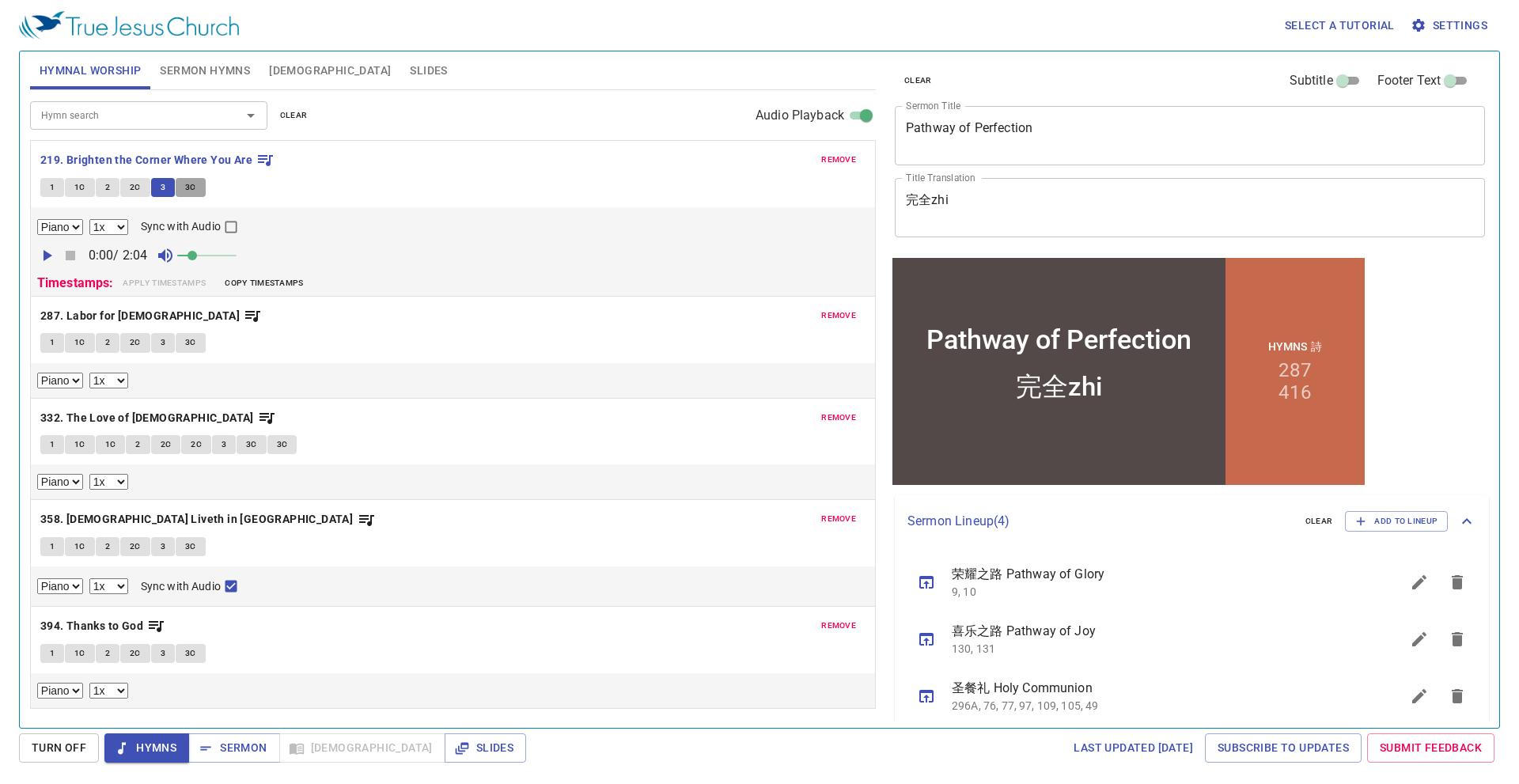
click at [202, 188] on button "3C" at bounding box center [190, 187] width 30 height 19
click at [958, 191] on div "完全zhi x Title Translation" at bounding box center [1190, 207] width 590 height 59
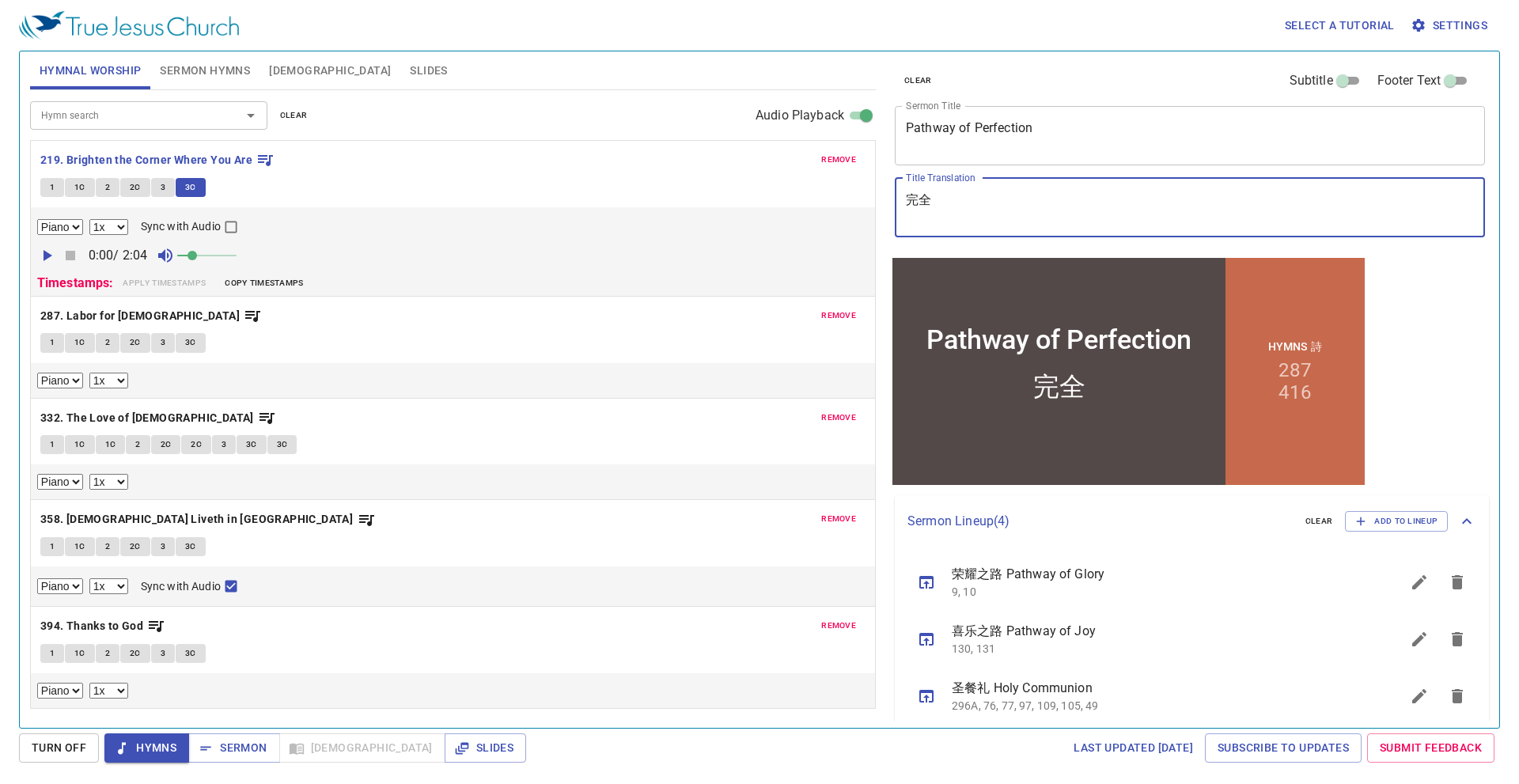
click at [958, 194] on textarea "完全" at bounding box center [1189, 206] width 568 height 30
type textarea "完全之路"
click at [215, 75] on span "Sermon Hymns" at bounding box center [205, 71] width 90 height 20
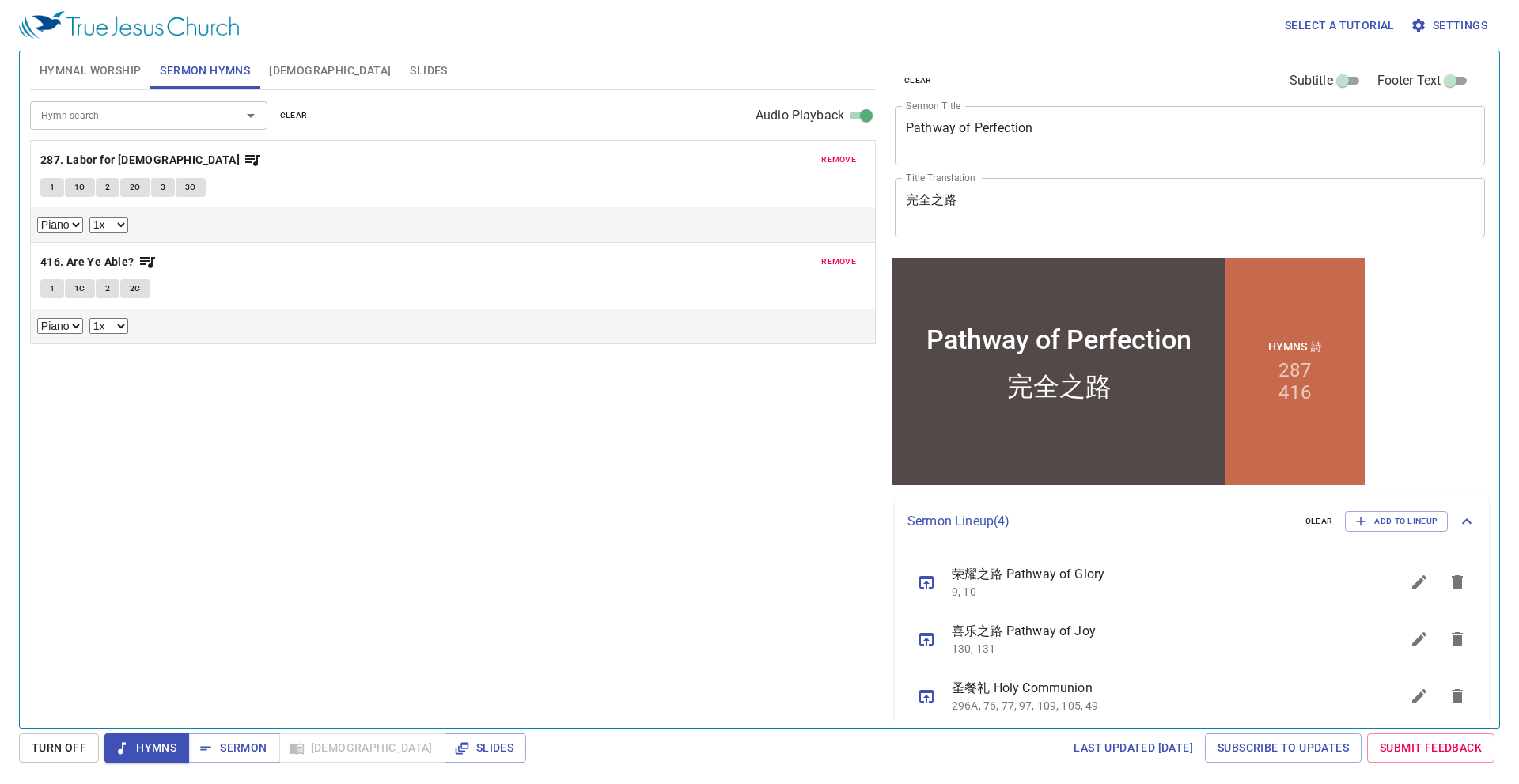
click at [836, 170] on button "remove" at bounding box center [838, 159] width 54 height 19
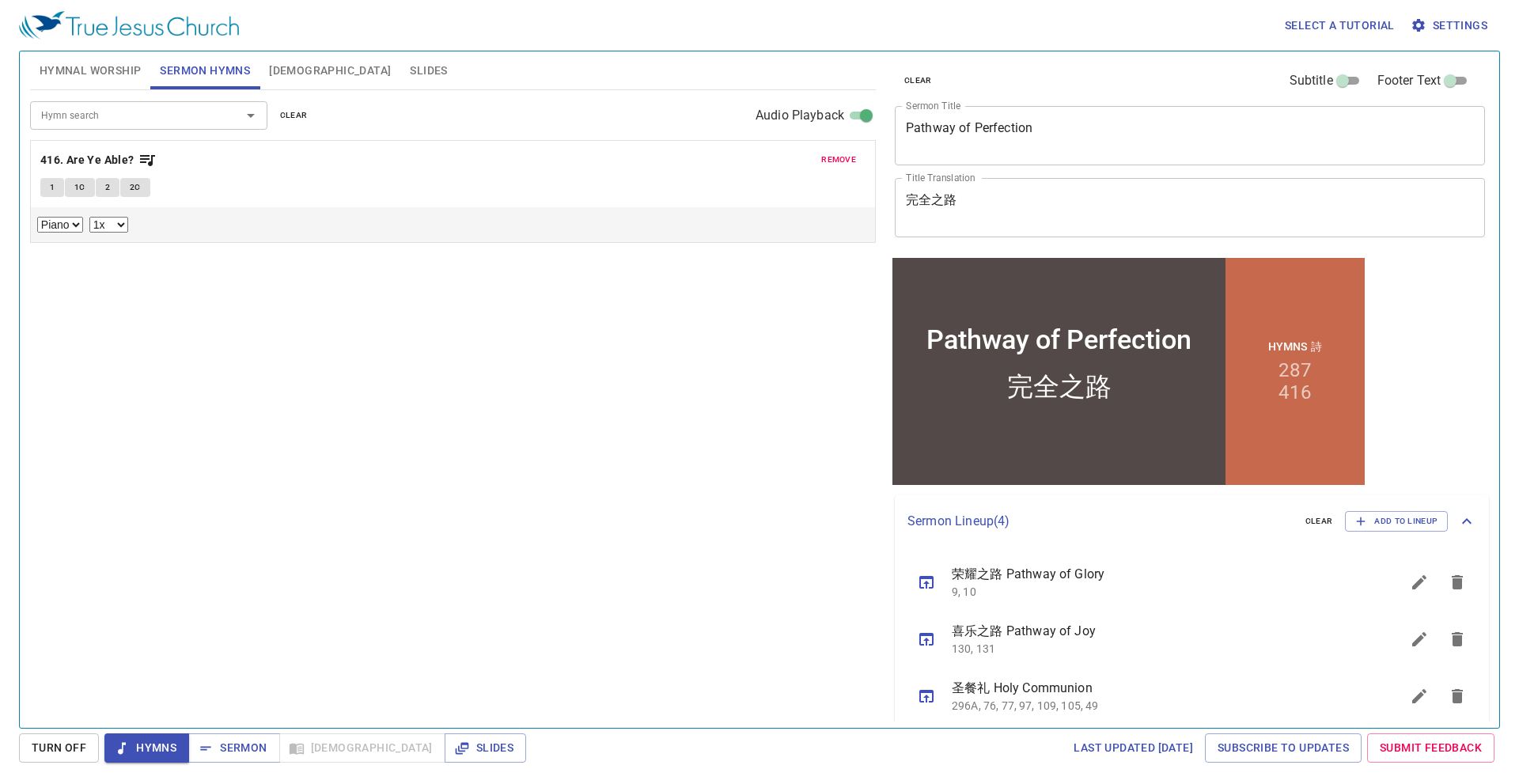
click at [836, 170] on button "remove" at bounding box center [838, 159] width 54 height 19
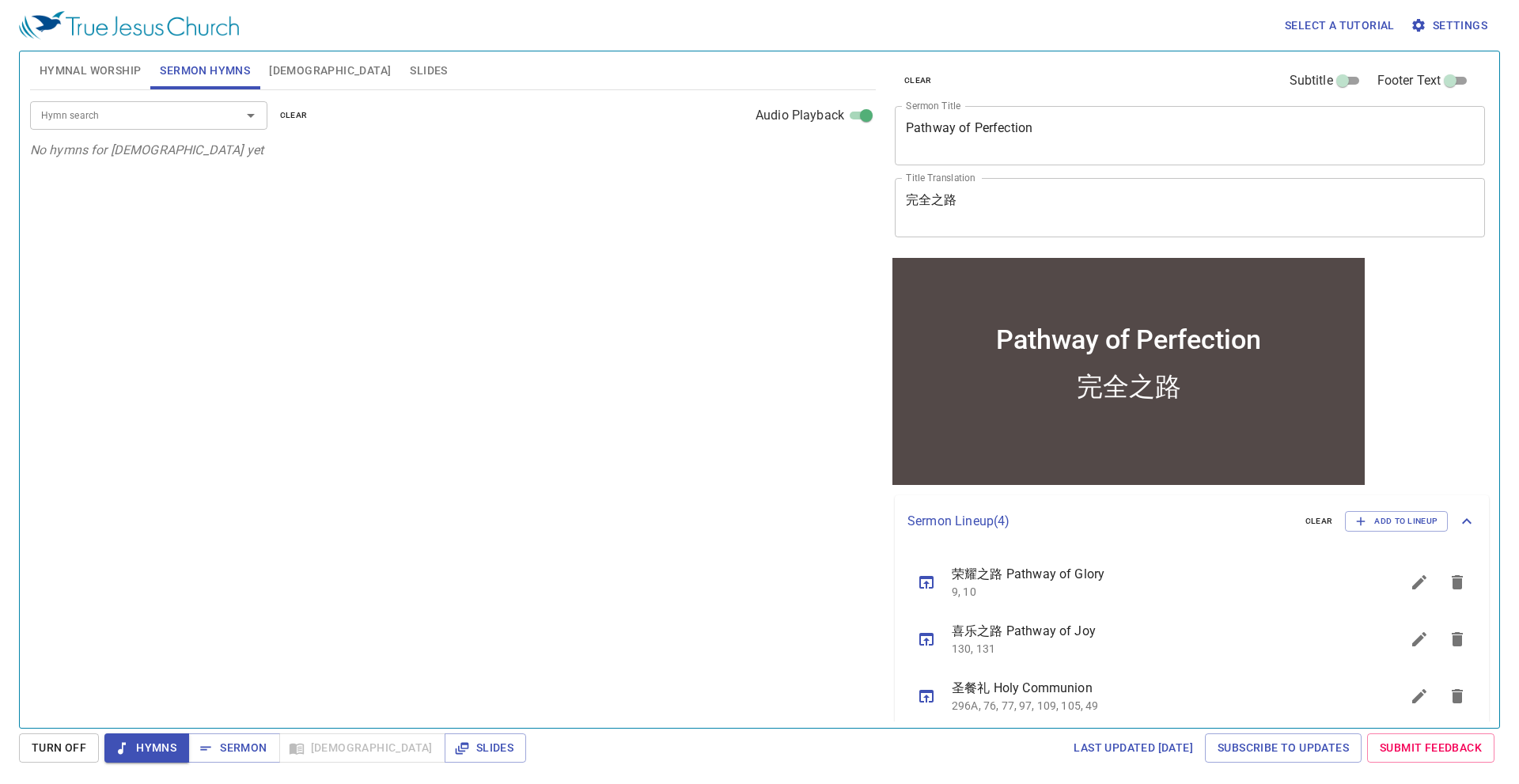
click at [157, 109] on input "Hymn search" at bounding box center [126, 115] width 181 height 18
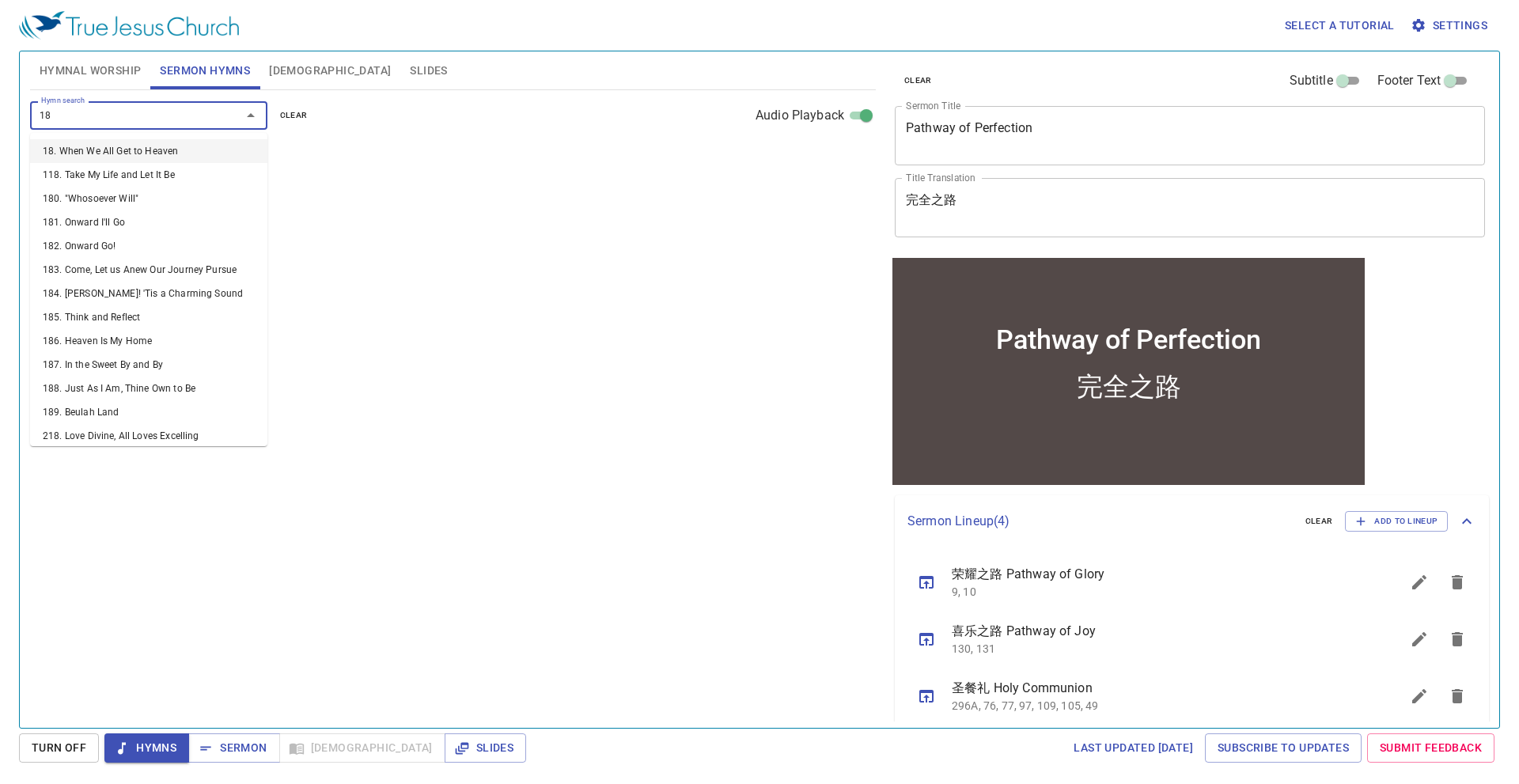
type input "182"
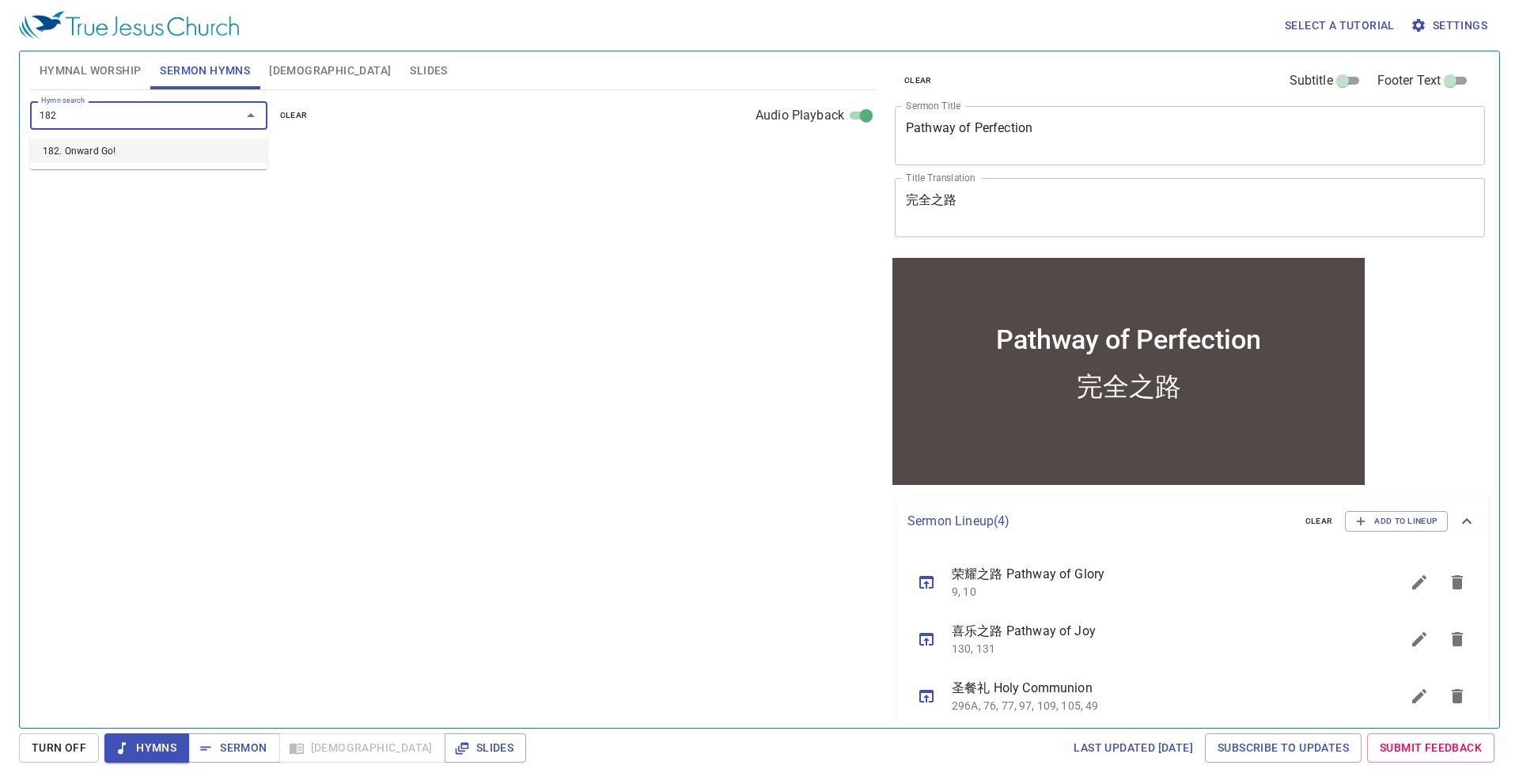
click at [79, 161] on li "182. Onward Go!" at bounding box center [148, 151] width 237 height 23
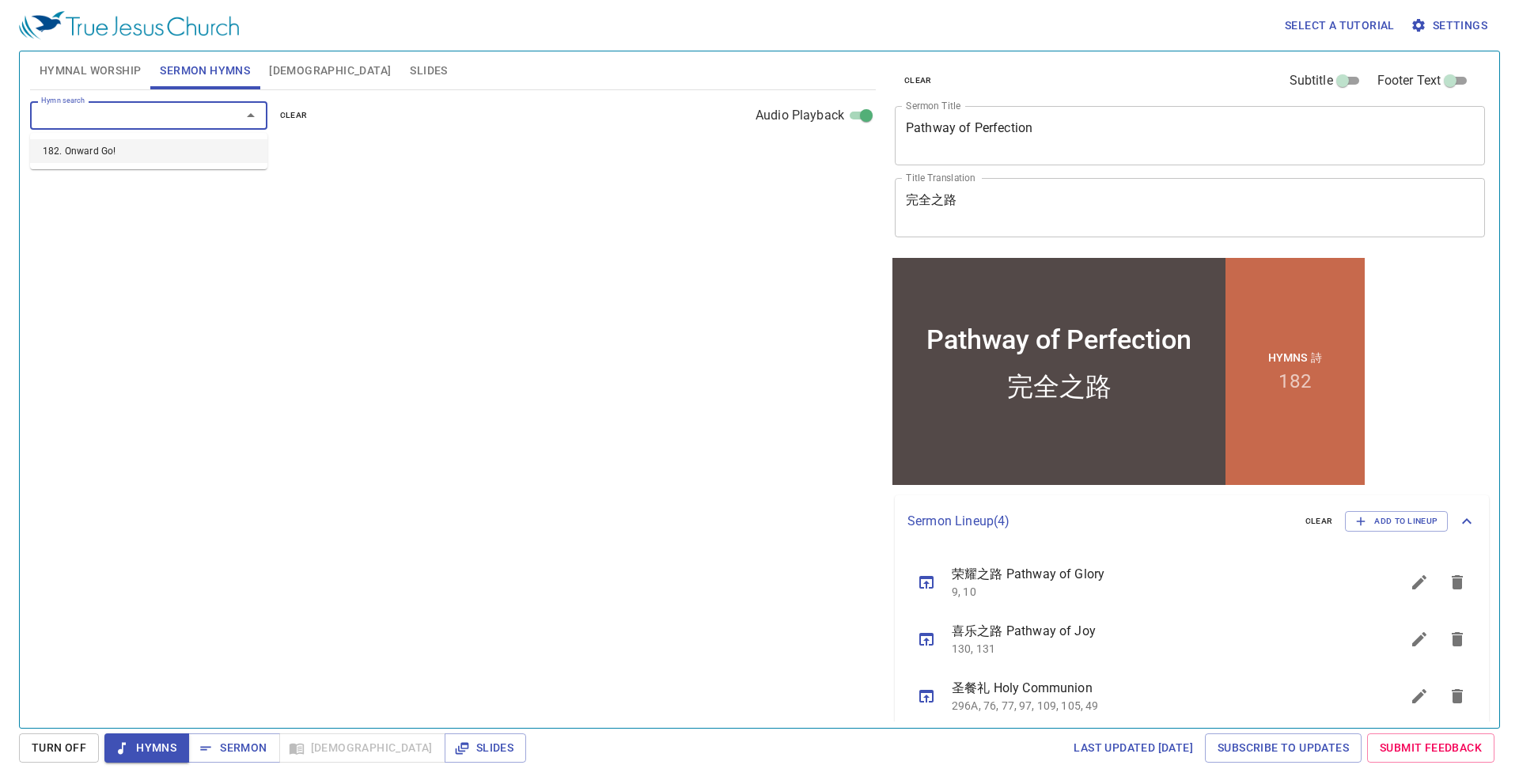
select select "1"
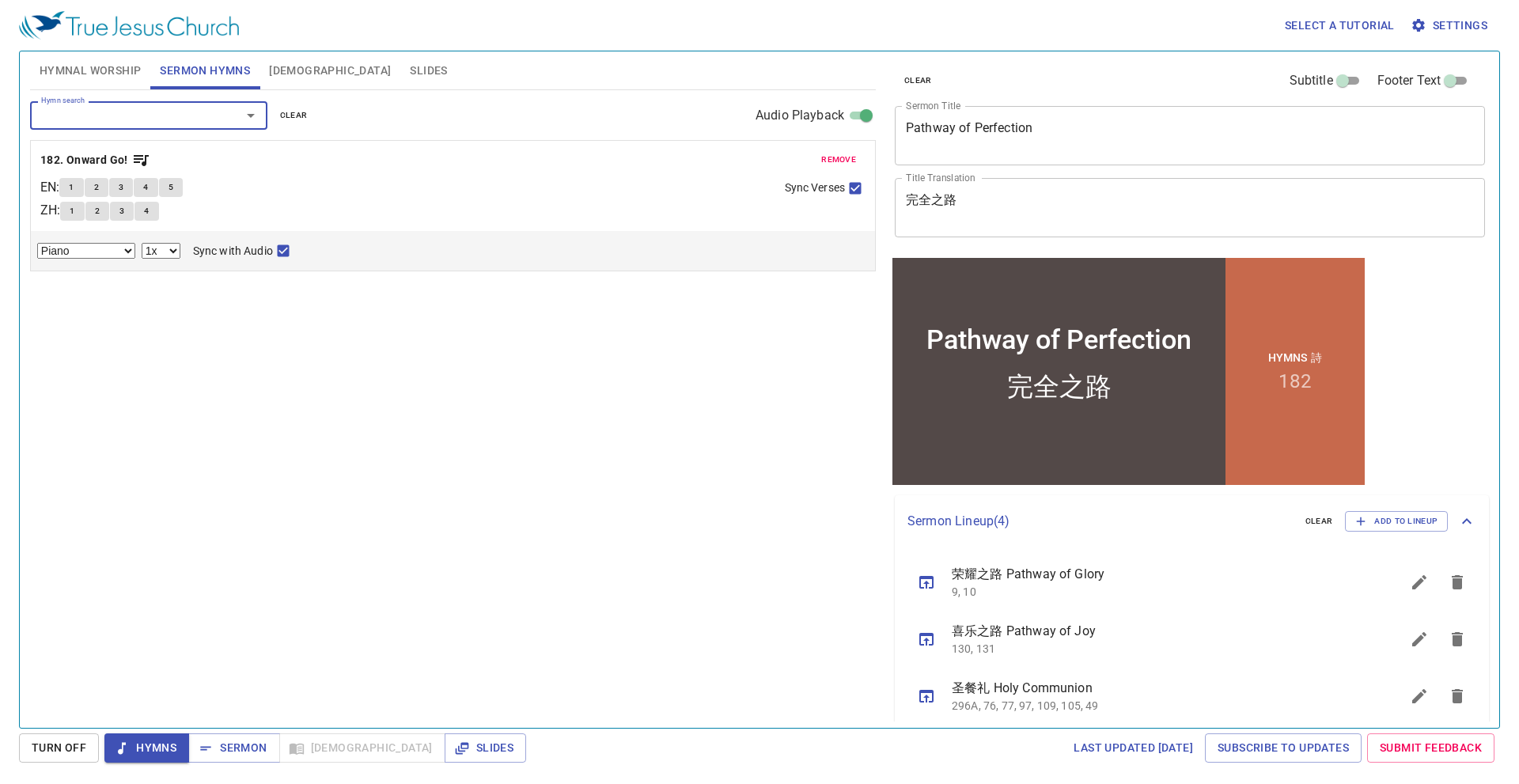
click at [157, 741] on span "Hymns" at bounding box center [146, 747] width 59 height 20
click at [128, 59] on button "Hymnal Worship" at bounding box center [90, 70] width 121 height 38
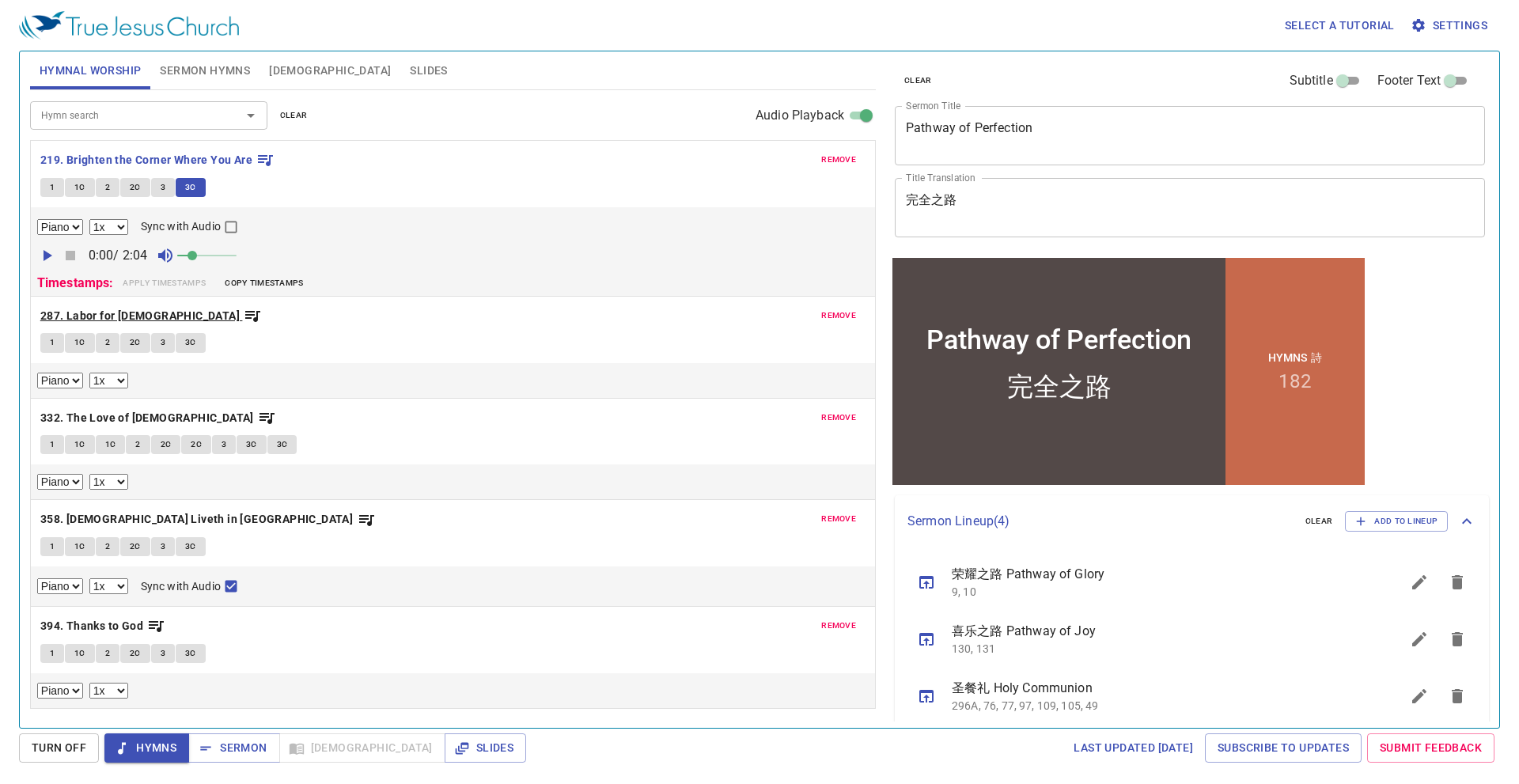
click at [124, 310] on b "287. Labor for [DEMOGRAPHIC_DATA]" at bounding box center [140, 316] width 199 height 20
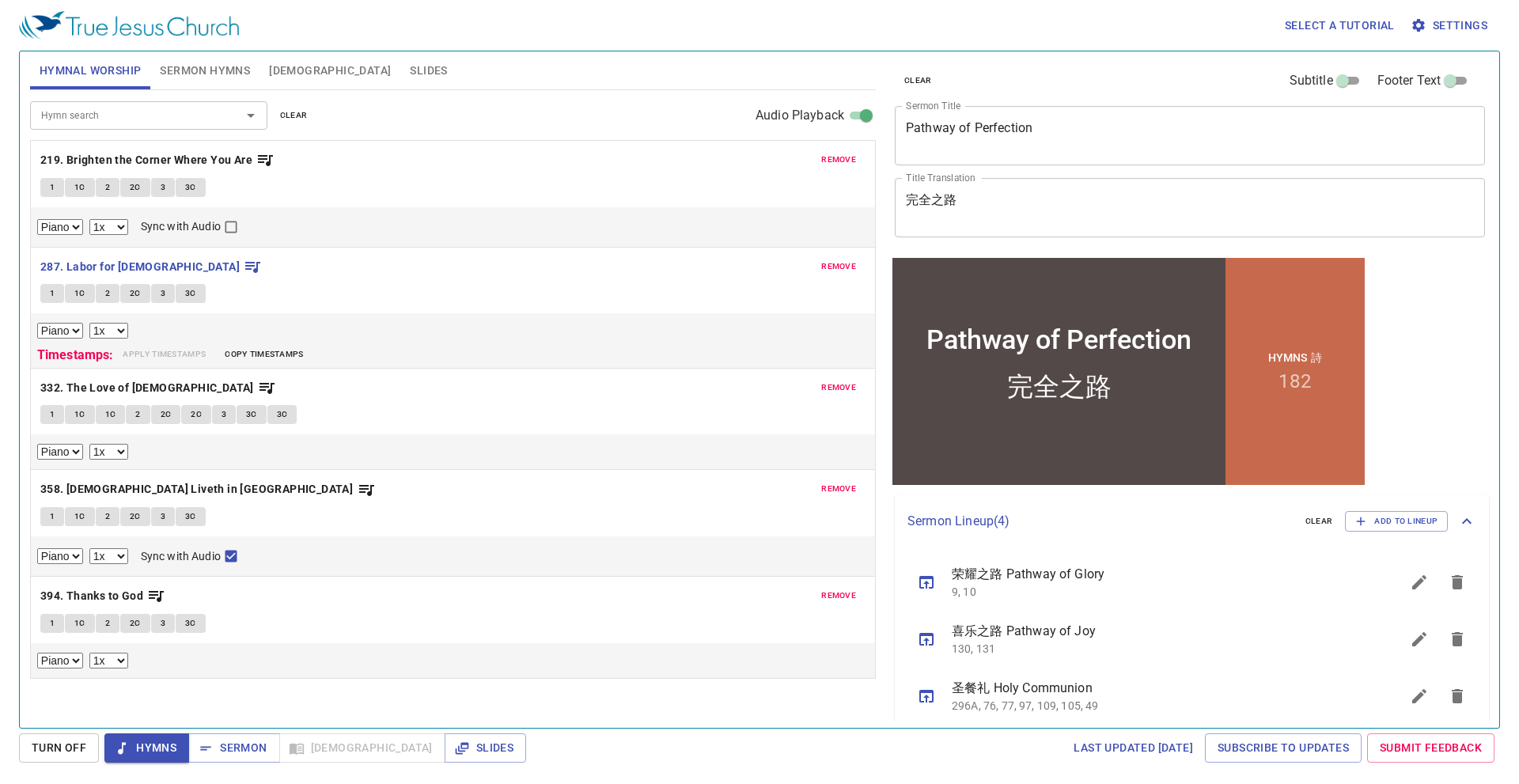
click at [227, 74] on span "Sermon Hymns" at bounding box center [205, 71] width 90 height 20
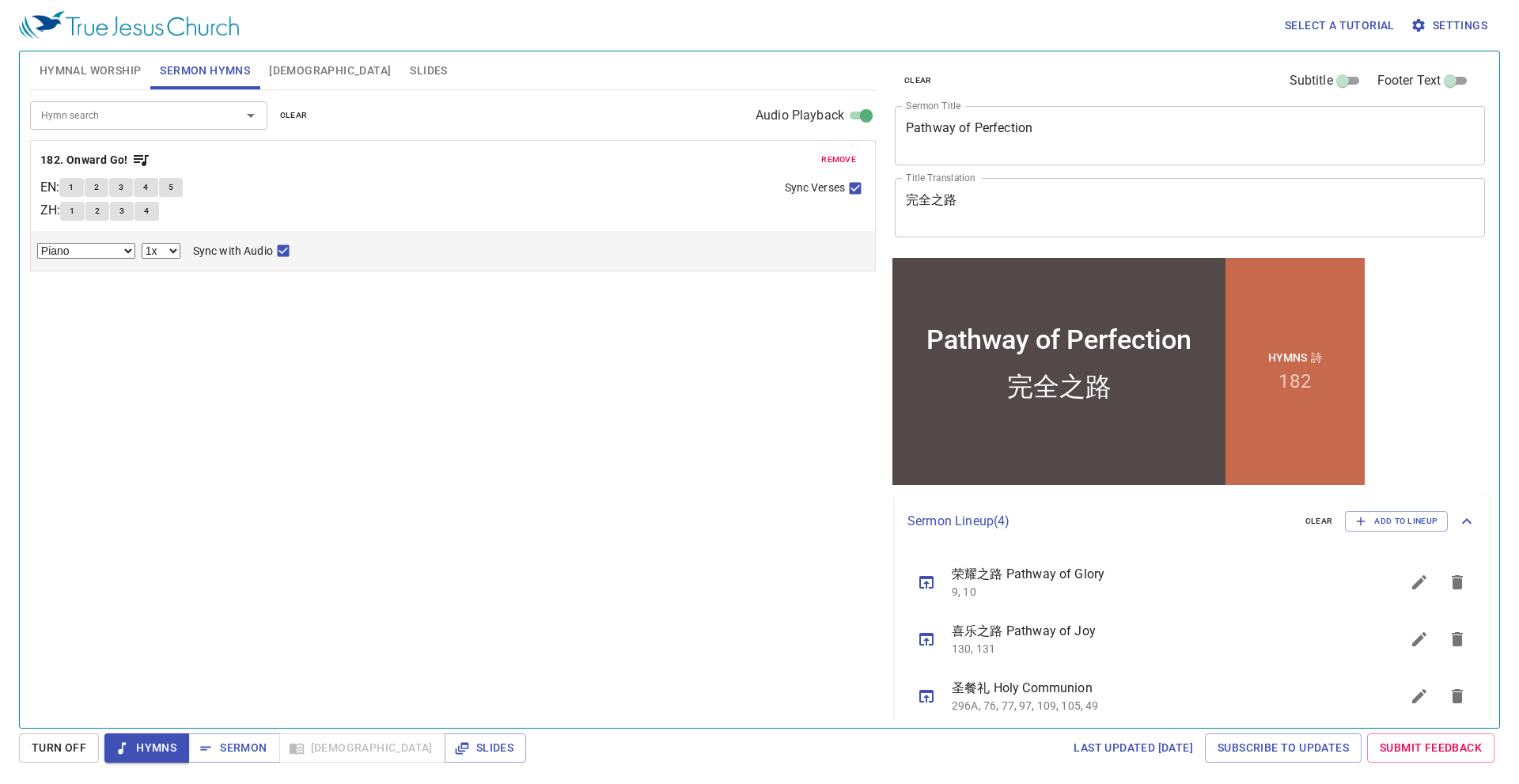
click at [196, 117] on input "Hymn search" at bounding box center [126, 115] width 181 height 18
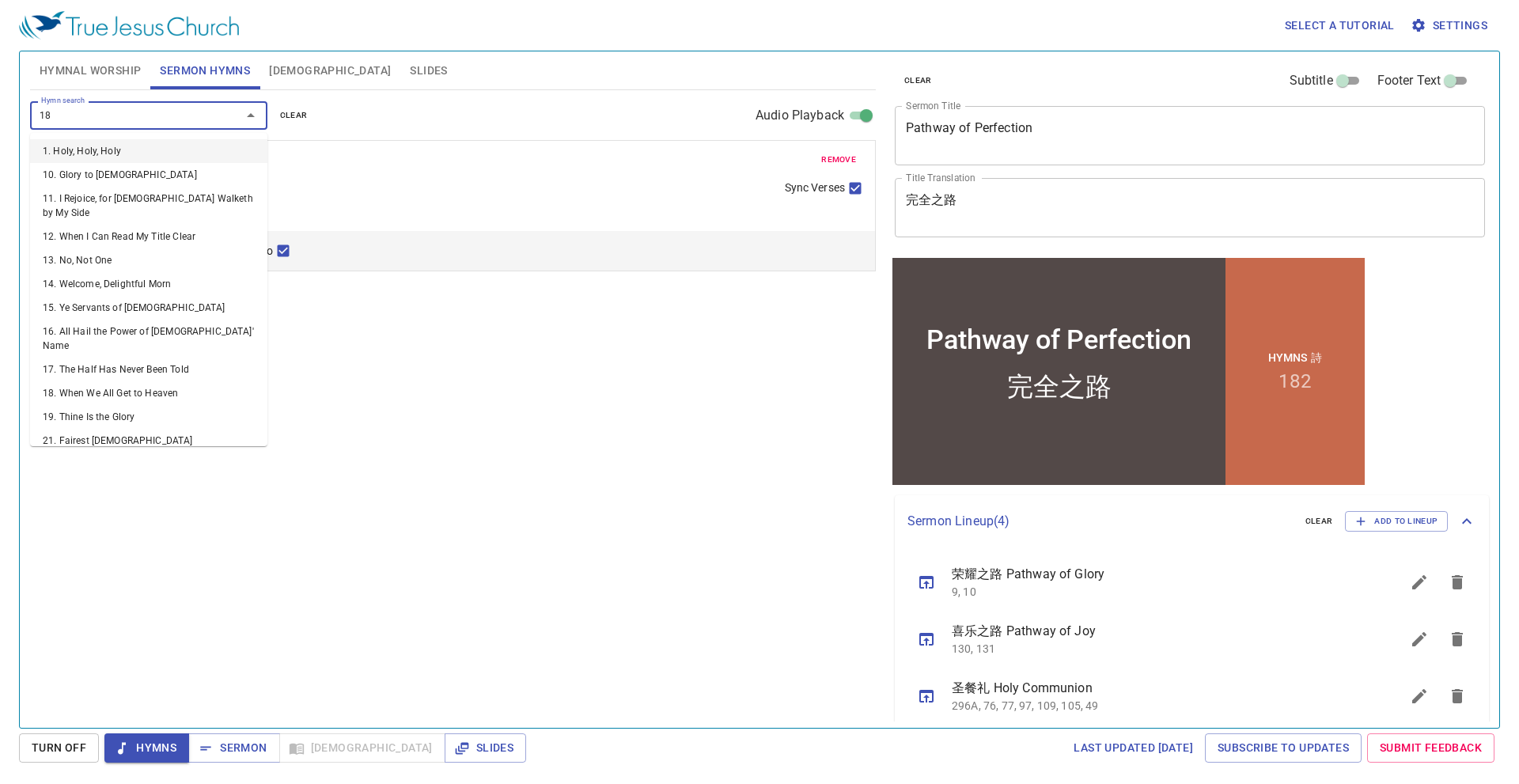
type input "183"
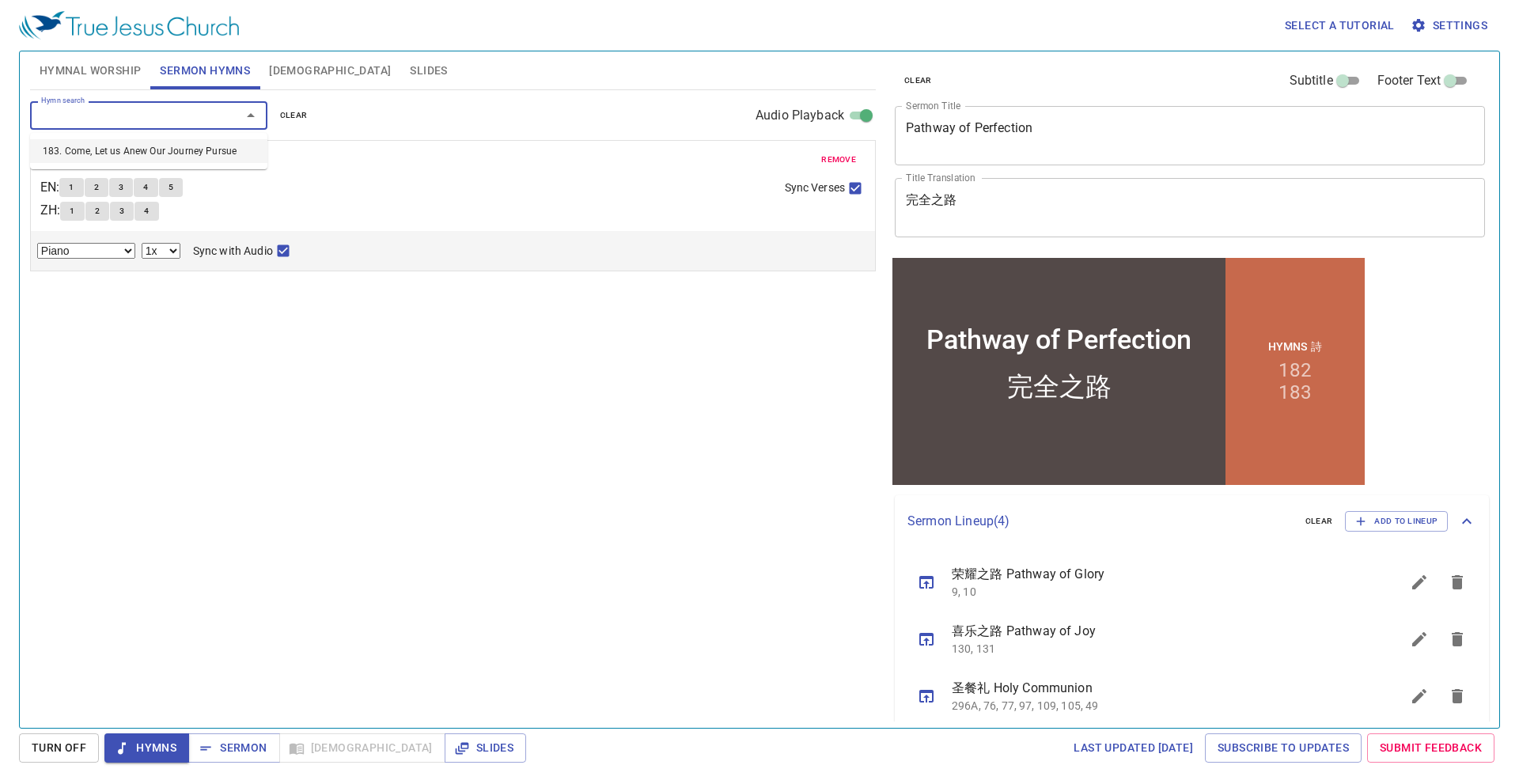
select select "1"
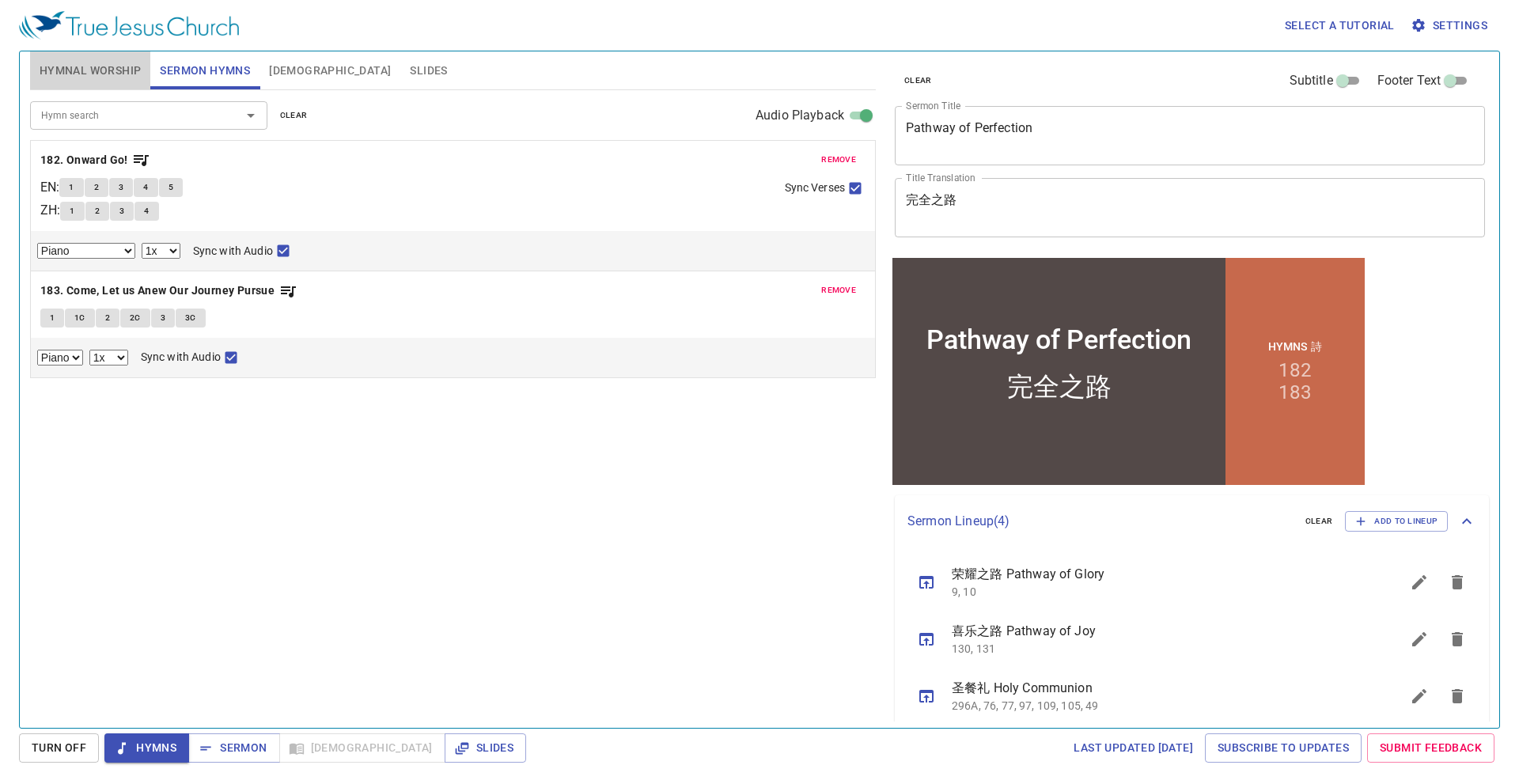
click at [116, 62] on span "Hymnal Worship" at bounding box center [91, 71] width 102 height 20
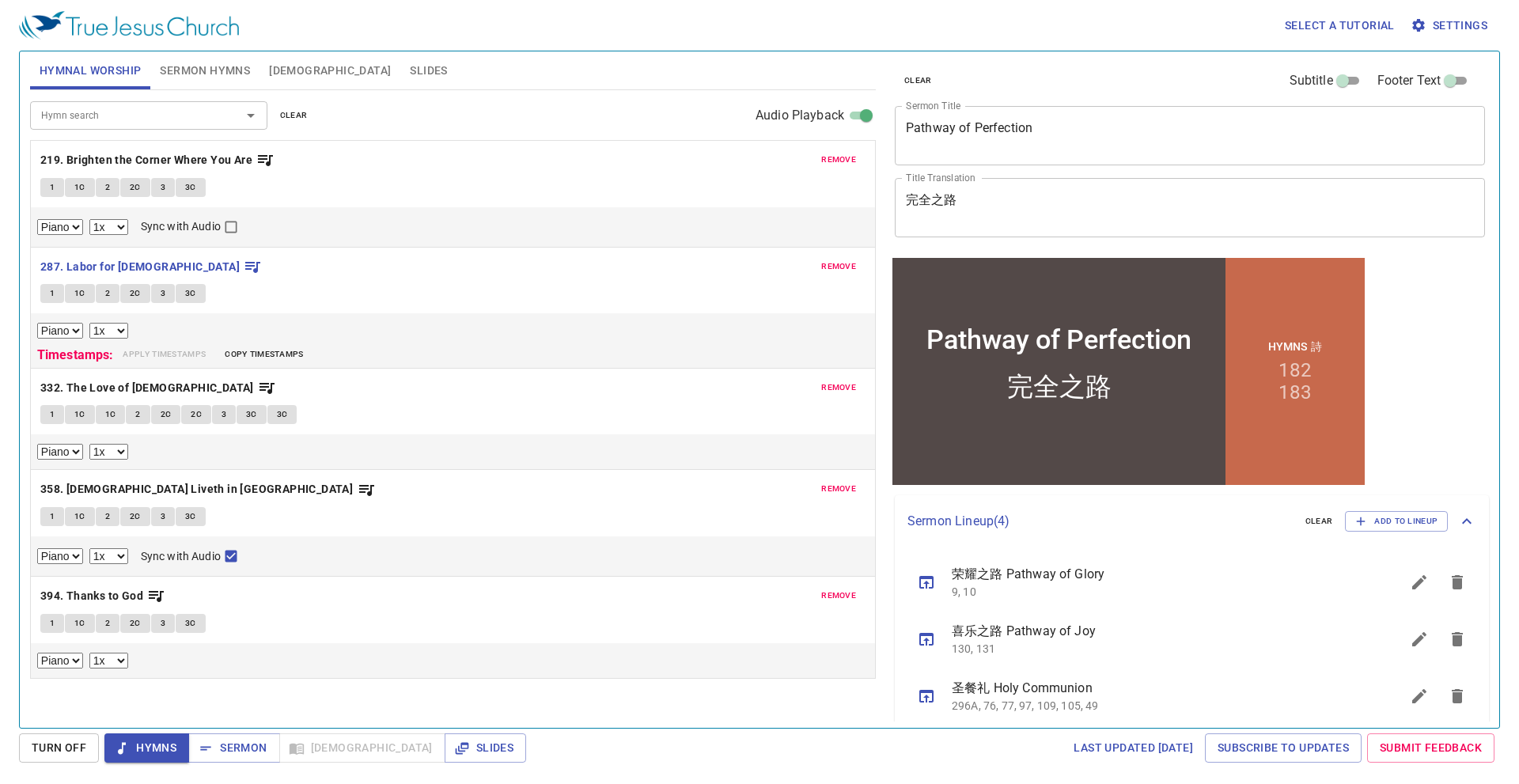
click at [53, 292] on span "1" at bounding box center [52, 293] width 4 height 14
click at [84, 293] on span "1C" at bounding box center [80, 293] width 11 height 14
click at [1110, 197] on textarea "完全之路" at bounding box center [1189, 206] width 568 height 30
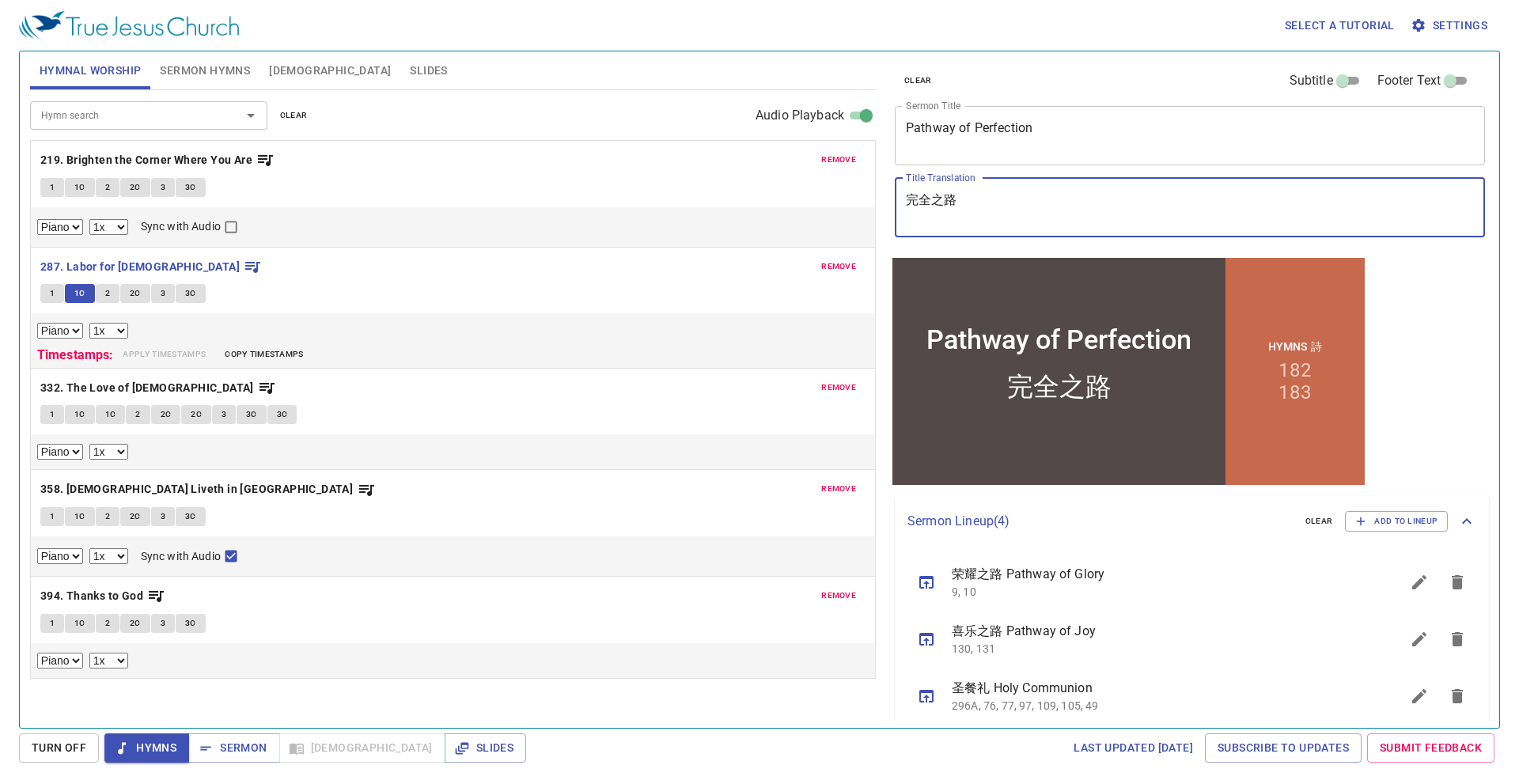
click at [1447, 78] on input "Footer Text" at bounding box center [1449, 83] width 57 height 19
checkbox input "true"
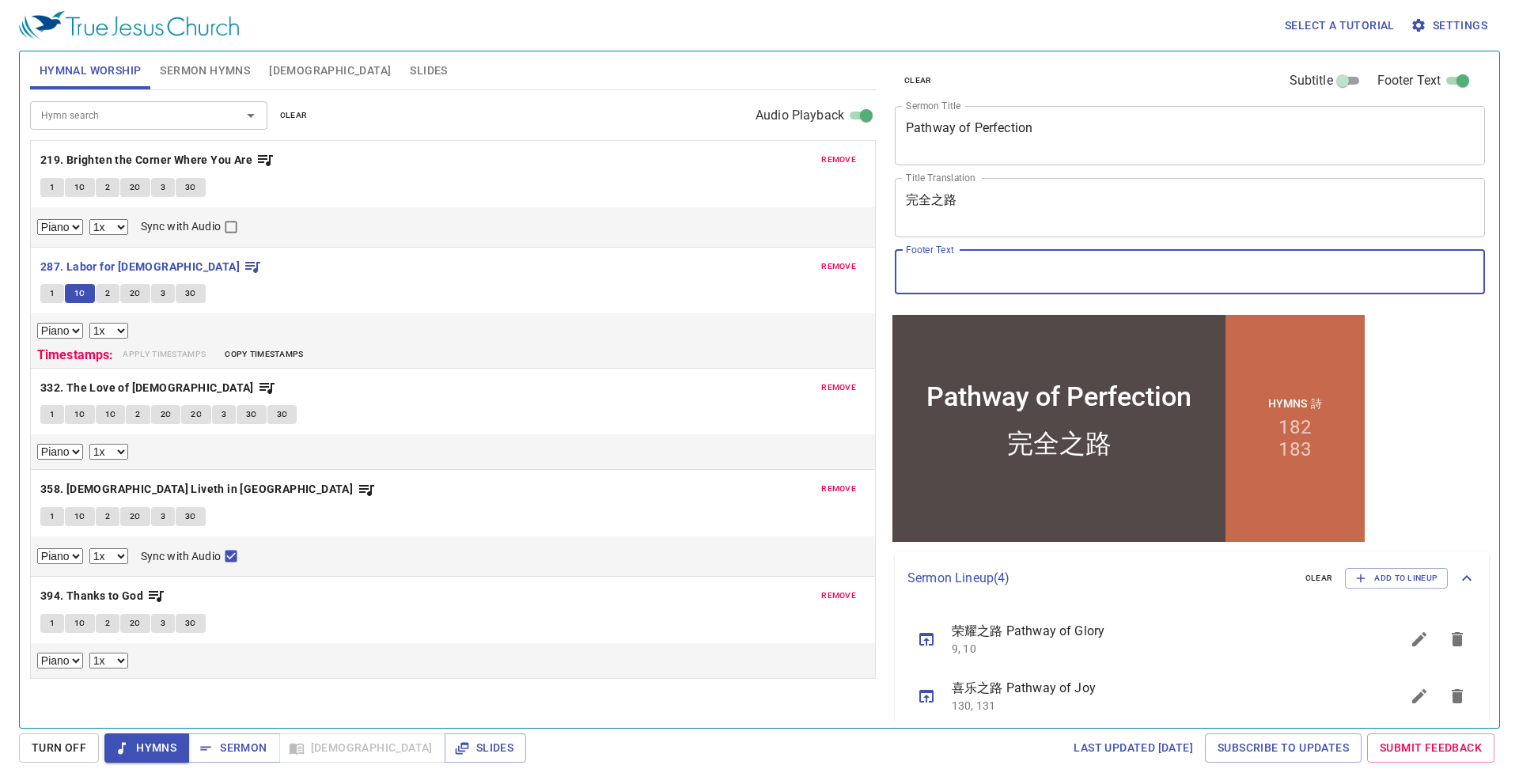
click at [1017, 291] on input "Footer Text" at bounding box center [1190, 272] width 590 height 44
type input "Dn. [PERSON_NAME] 黃[PERSON_NAME]執事 Sis. [PERSON_NAME]姐妹"
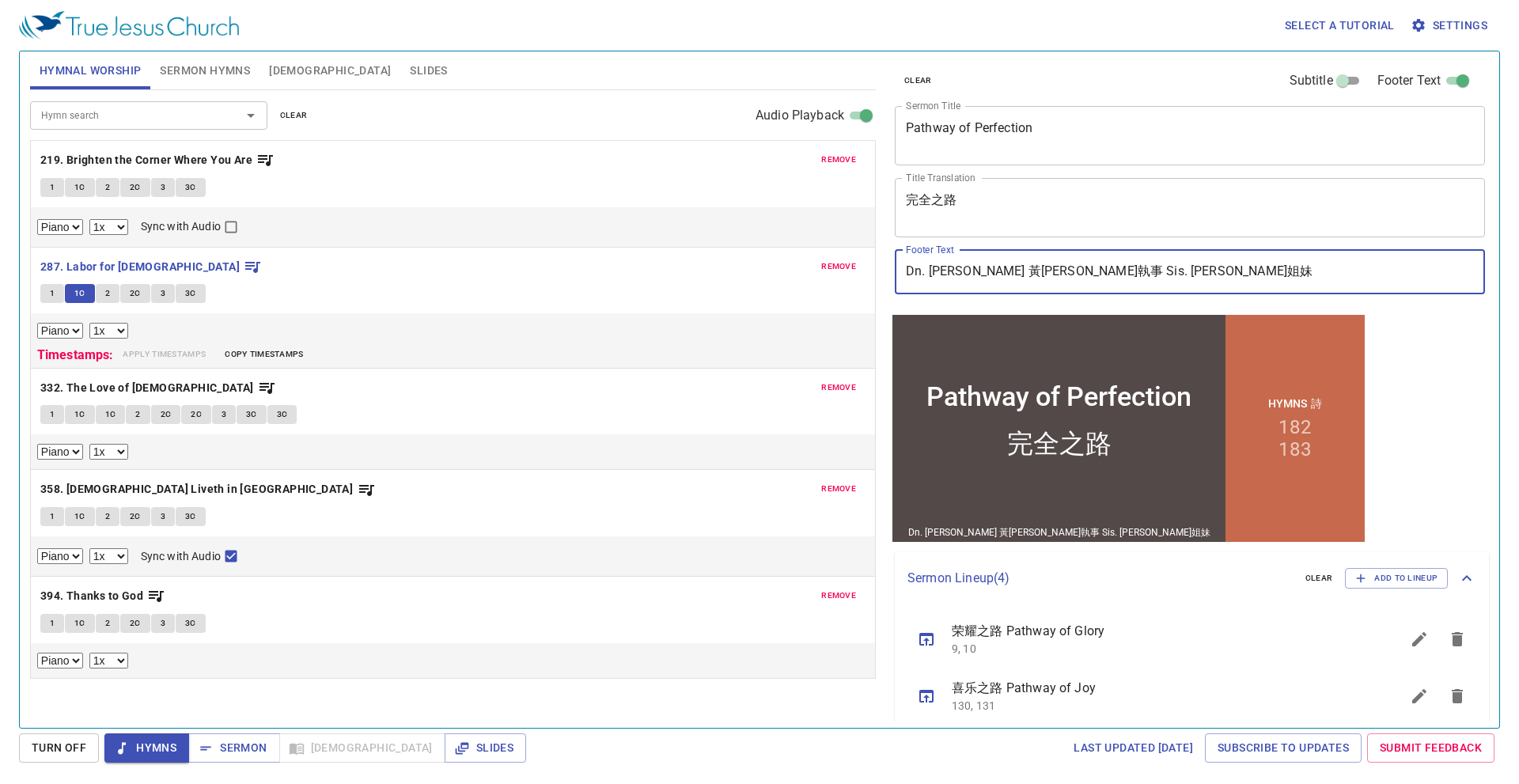
click at [105, 297] on span "2" at bounding box center [107, 293] width 4 height 14
